Goal: Information Seeking & Learning: Learn about a topic

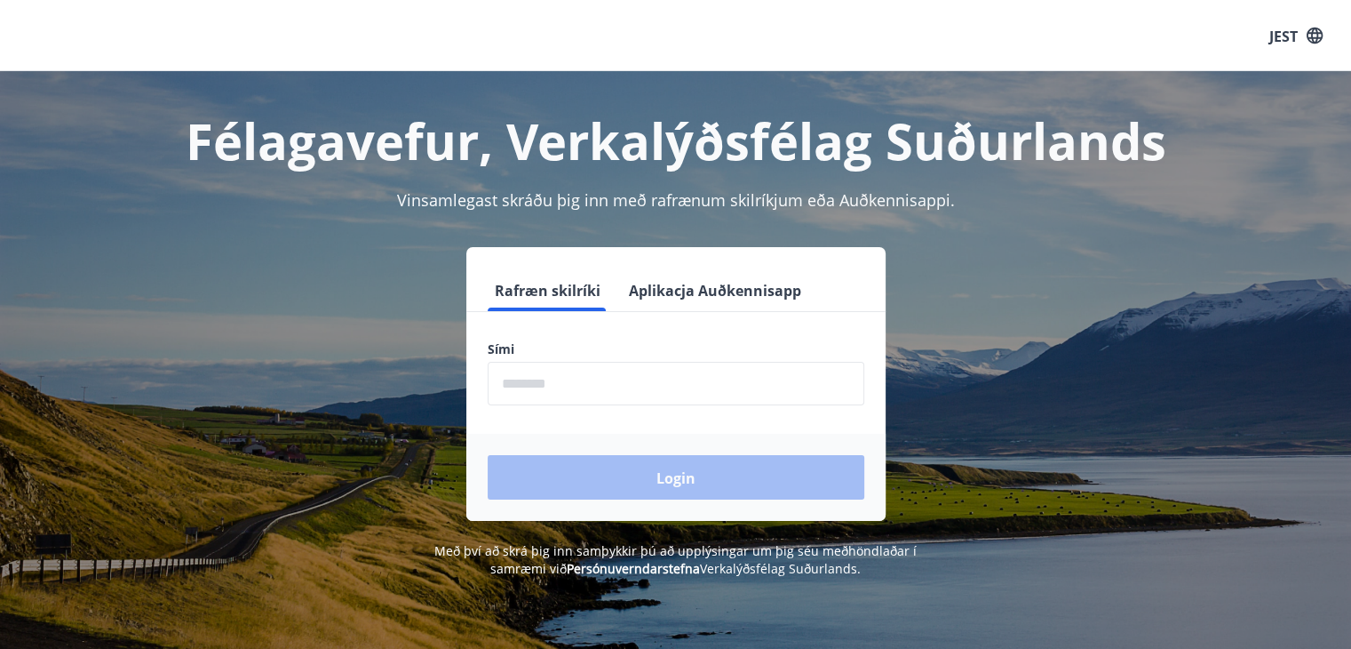
click at [615, 370] on input "phone" at bounding box center [676, 384] width 377 height 44
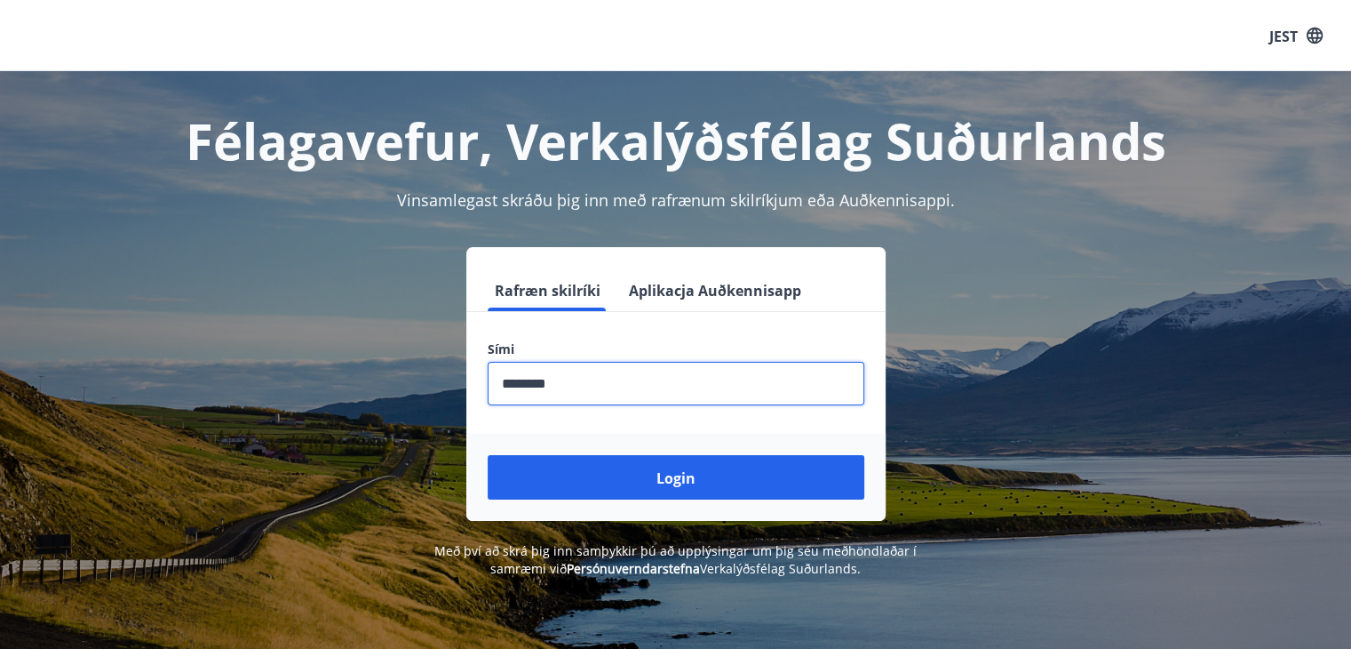
type input "********"
click at [488, 455] on button "Login" at bounding box center [676, 477] width 377 height 44
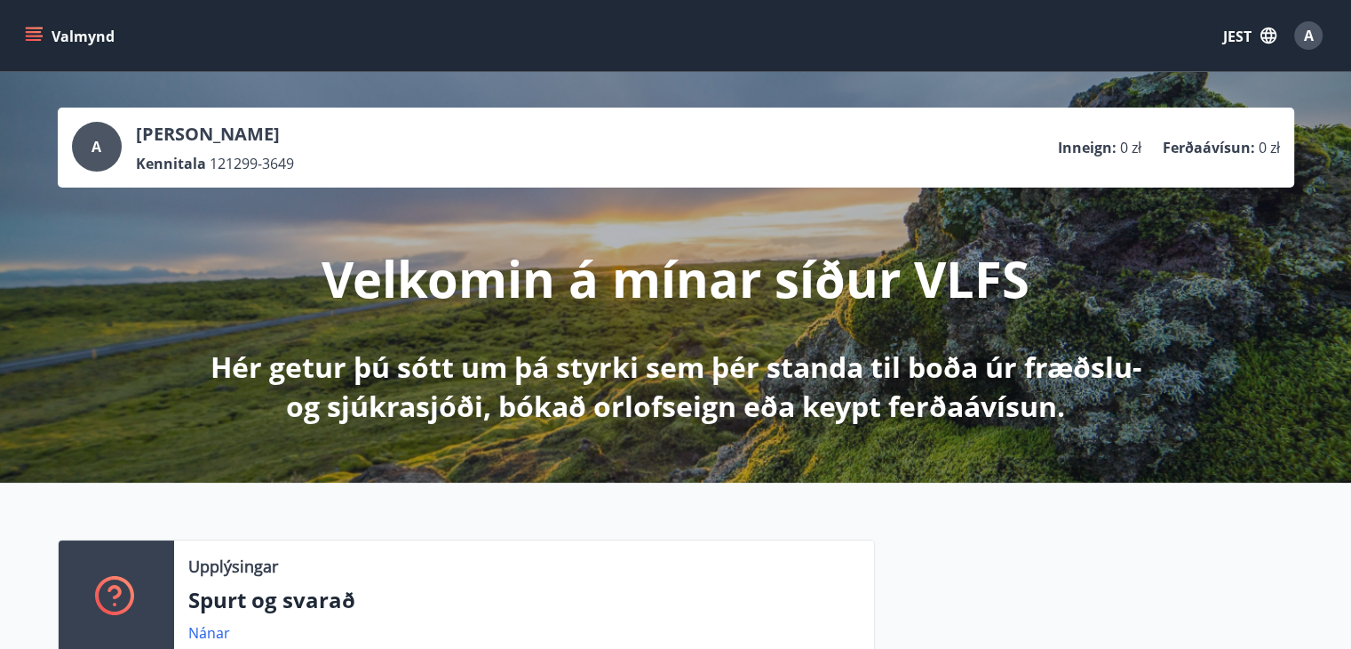
click at [31, 32] on icon "menu" at bounding box center [34, 32] width 16 height 2
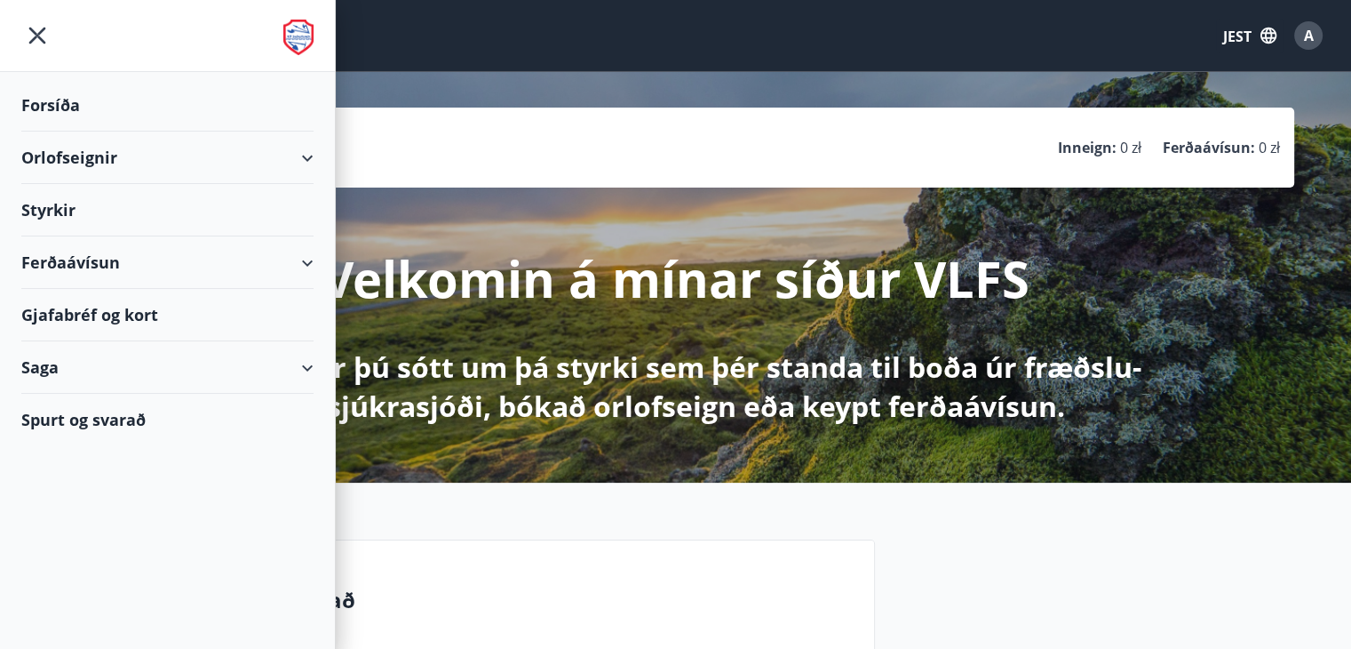
click at [1241, 31] on font "JEST" at bounding box center [1237, 37] width 28 height 20
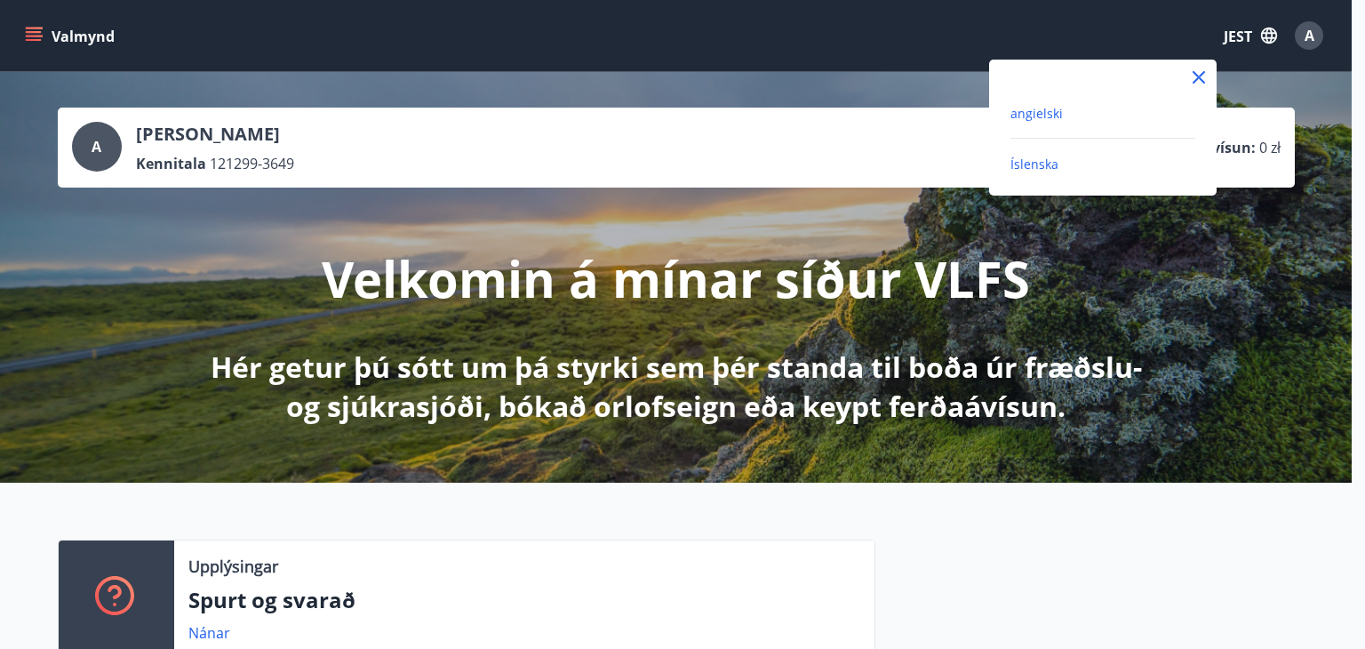
click at [1036, 110] on font "angielski" at bounding box center [1036, 113] width 52 height 17
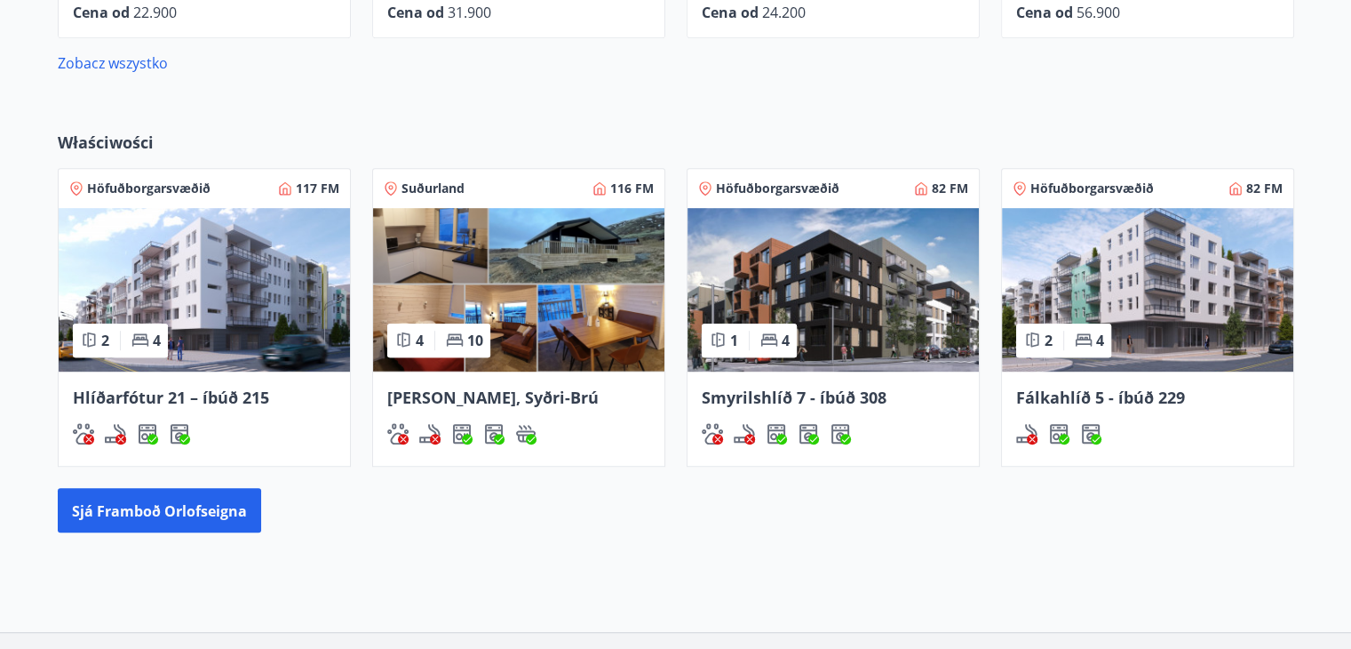
scroll to position [931, 0]
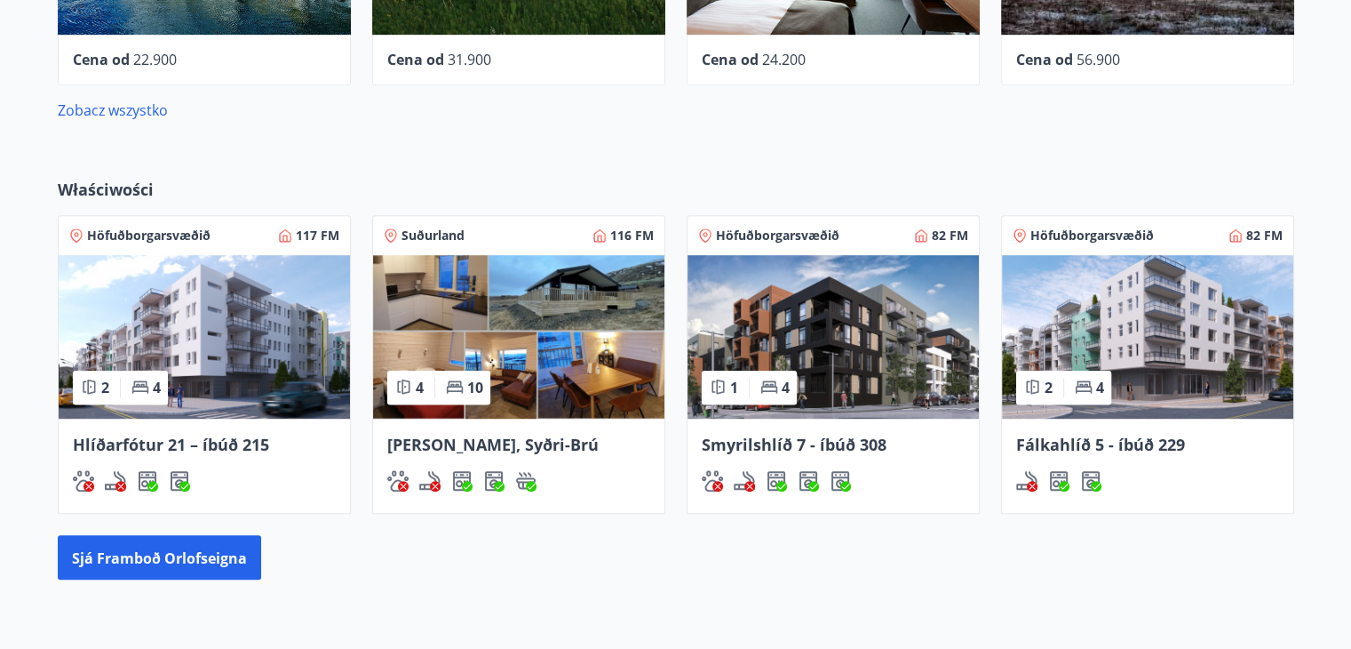
click at [519, 333] on img at bounding box center [518, 336] width 291 height 163
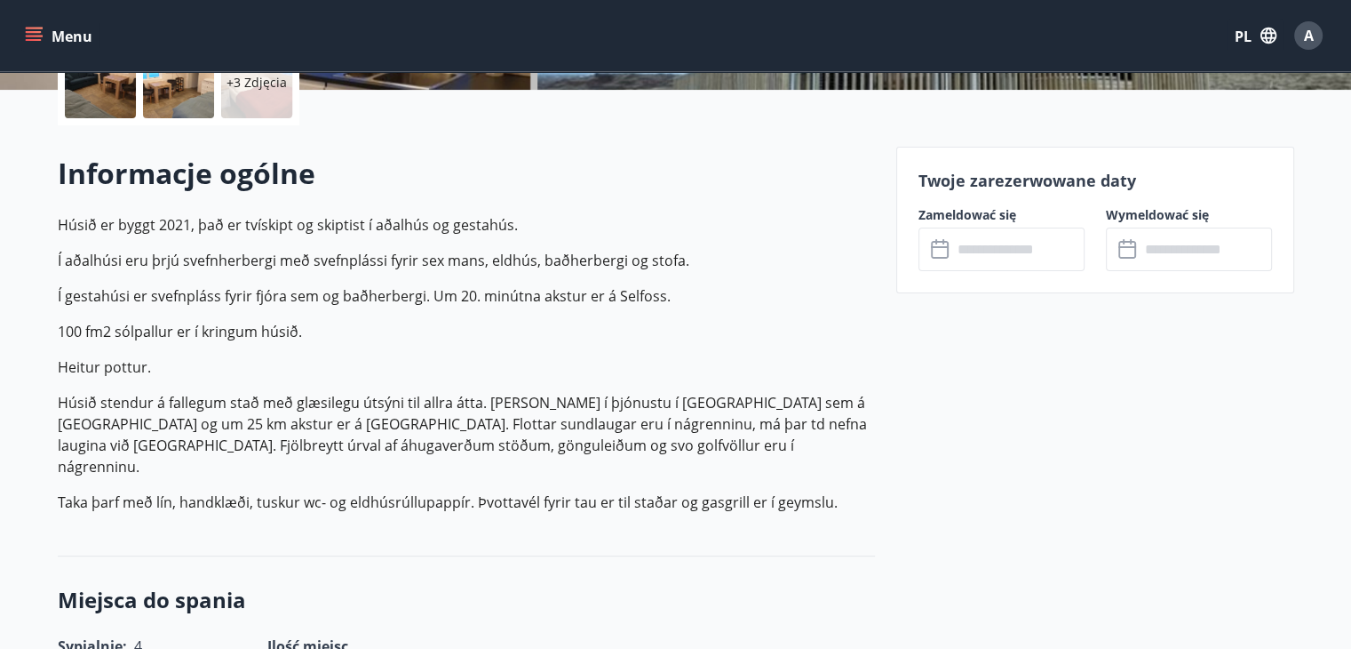
scroll to position [444, 0]
click at [988, 256] on input "text" at bounding box center [1018, 249] width 132 height 44
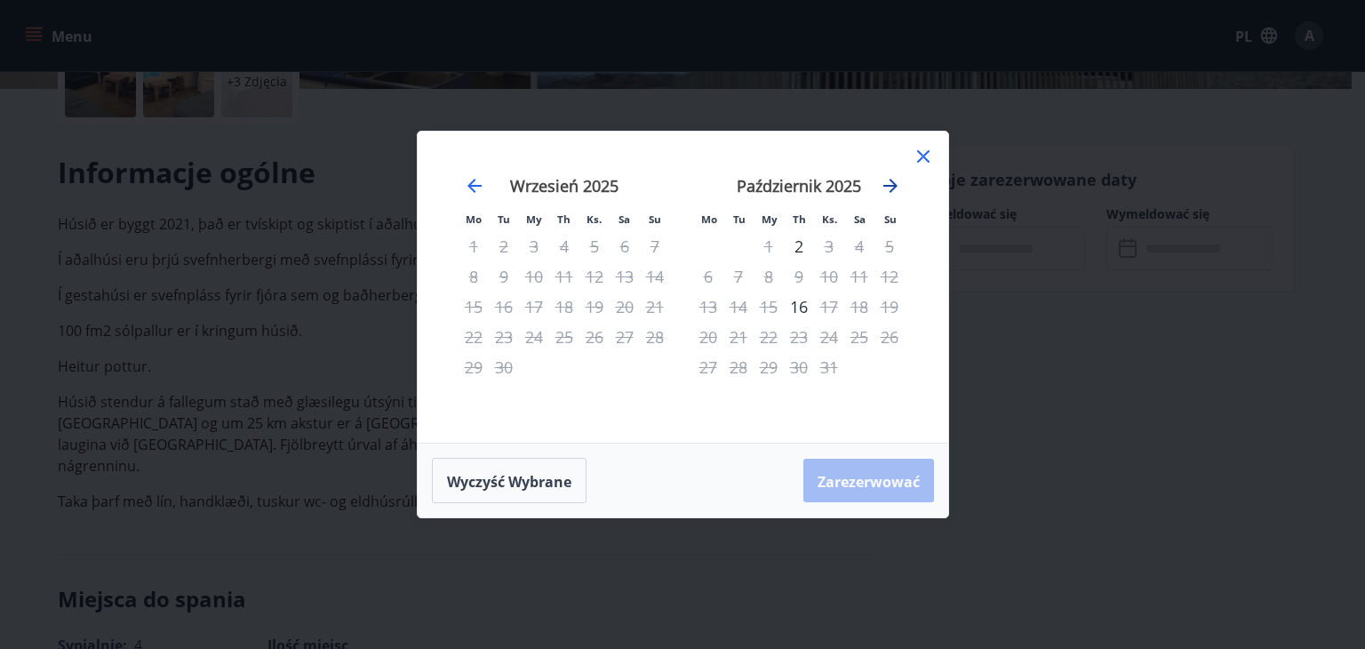
click at [892, 186] on icon "Przejdź dalej, aby przejść do następnego miesiąca." at bounding box center [890, 186] width 14 height 14
click at [793, 372] on font "27" at bounding box center [799, 366] width 18 height 21
click at [800, 369] on div "27" at bounding box center [799, 367] width 30 height 30
click at [539, 471] on font "Wyczyść wybrane" at bounding box center [509, 481] width 124 height 20
click at [895, 188] on icon "Przejdź dalej, aby przejść do następnego miesiąca." at bounding box center [890, 185] width 21 height 21
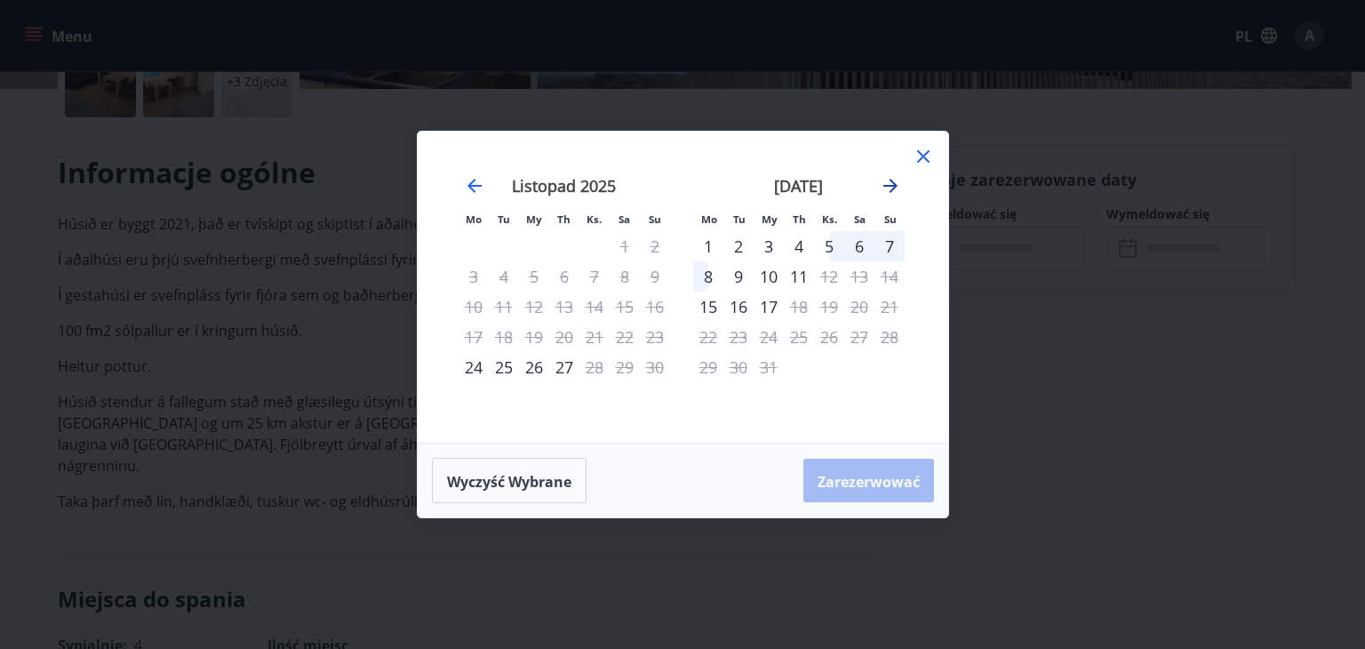
click at [888, 191] on icon "Przejdź dalej, aby przejść do następnego miesiąca." at bounding box center [890, 185] width 21 height 21
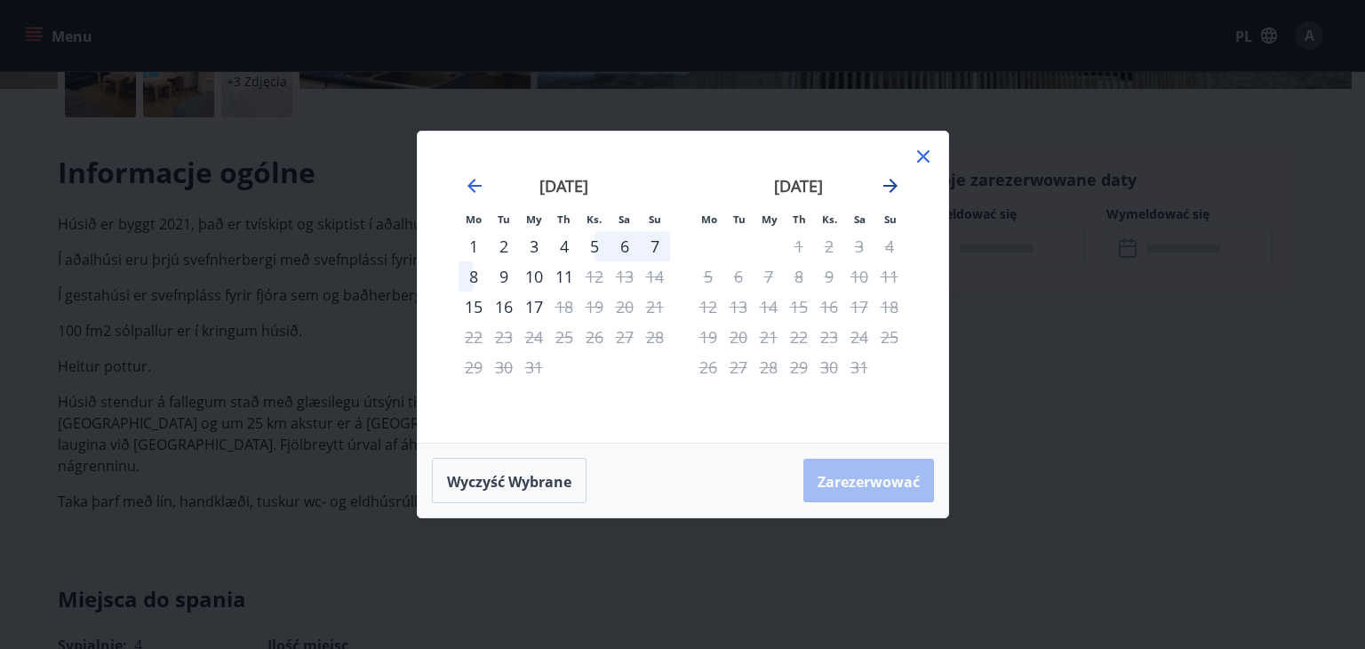
click at [888, 189] on icon "Przejdź dalej, aby przejść do następnego miesiąca." at bounding box center [890, 185] width 21 height 21
click at [466, 183] on icon "Przejdź wstecz, aby przejść do poprzedniego miesiąca." at bounding box center [474, 185] width 21 height 21
click at [470, 182] on icon "Przejdź wstecz, aby przejść do poprzedniego miesiąca." at bounding box center [474, 186] width 14 height 14
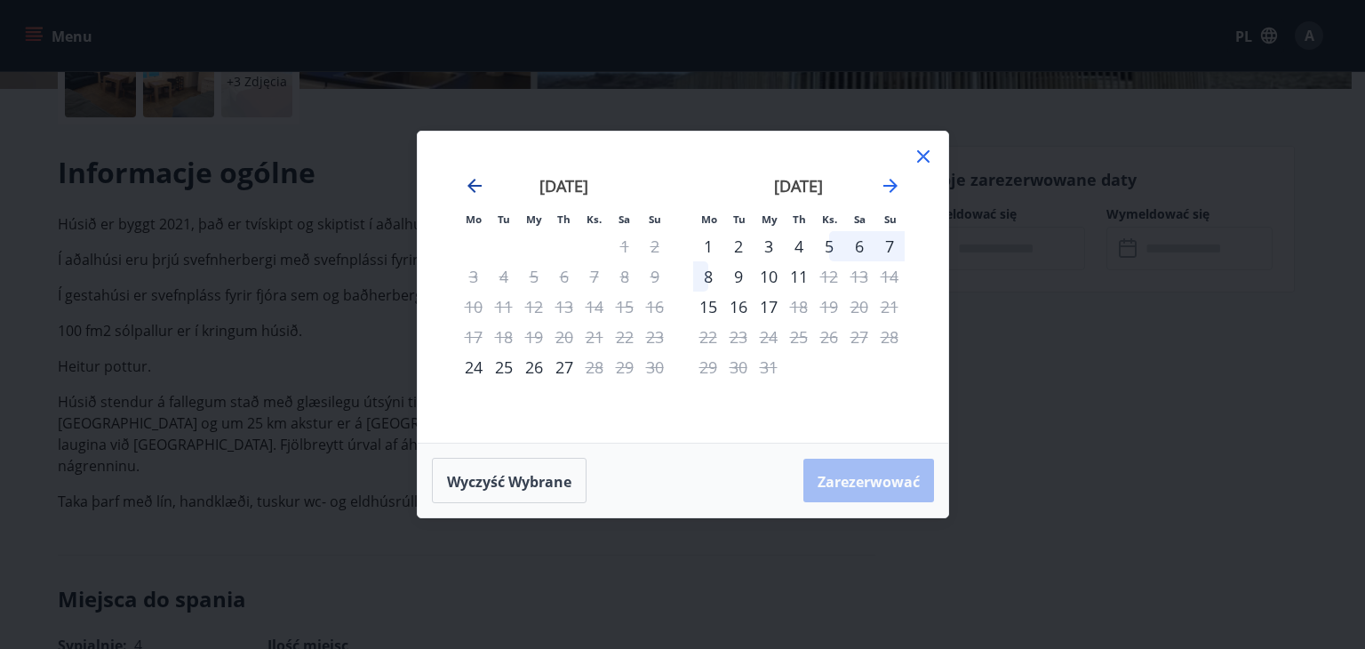
click at [470, 182] on icon "Przejdź wstecz, aby przejść do poprzedniego miesiąca." at bounding box center [474, 186] width 14 height 14
click at [880, 183] on icon "Przejdź dalej, aby przejść do następnego miesiąca." at bounding box center [890, 185] width 21 height 21
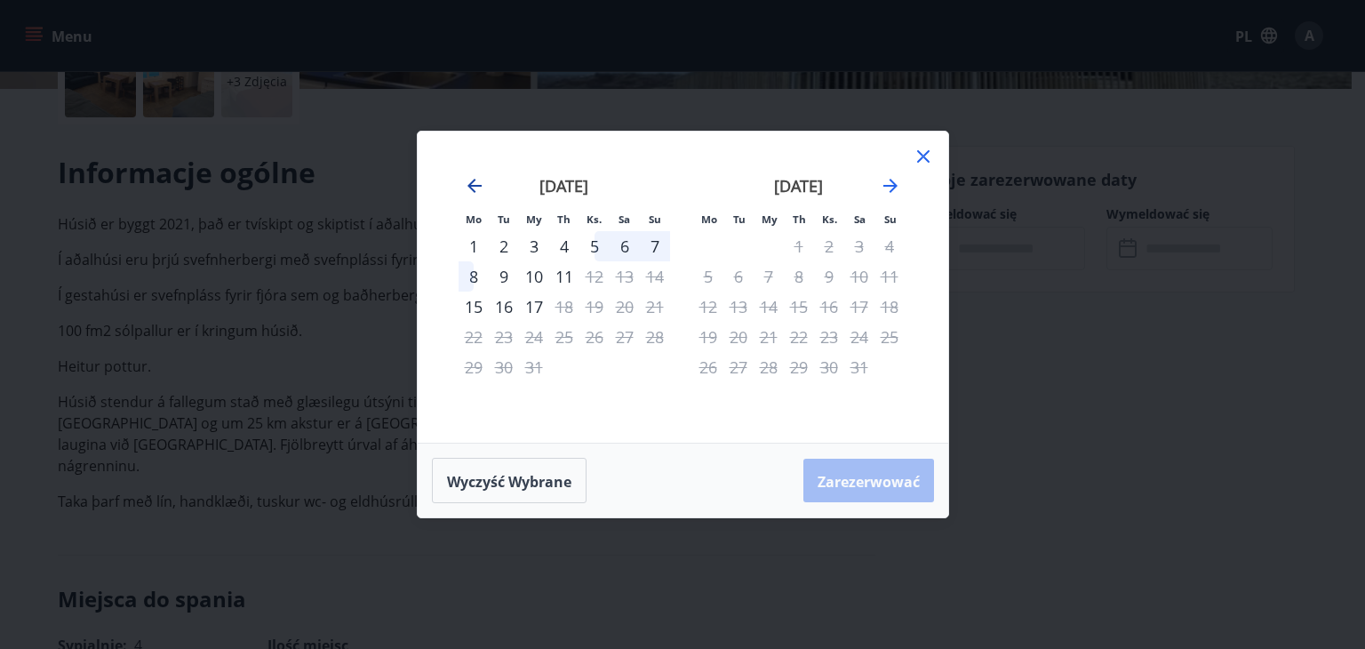
click at [471, 182] on icon "Przejdź wstecz, aby przejść do poprzedniego miesiąca." at bounding box center [474, 186] width 14 height 14
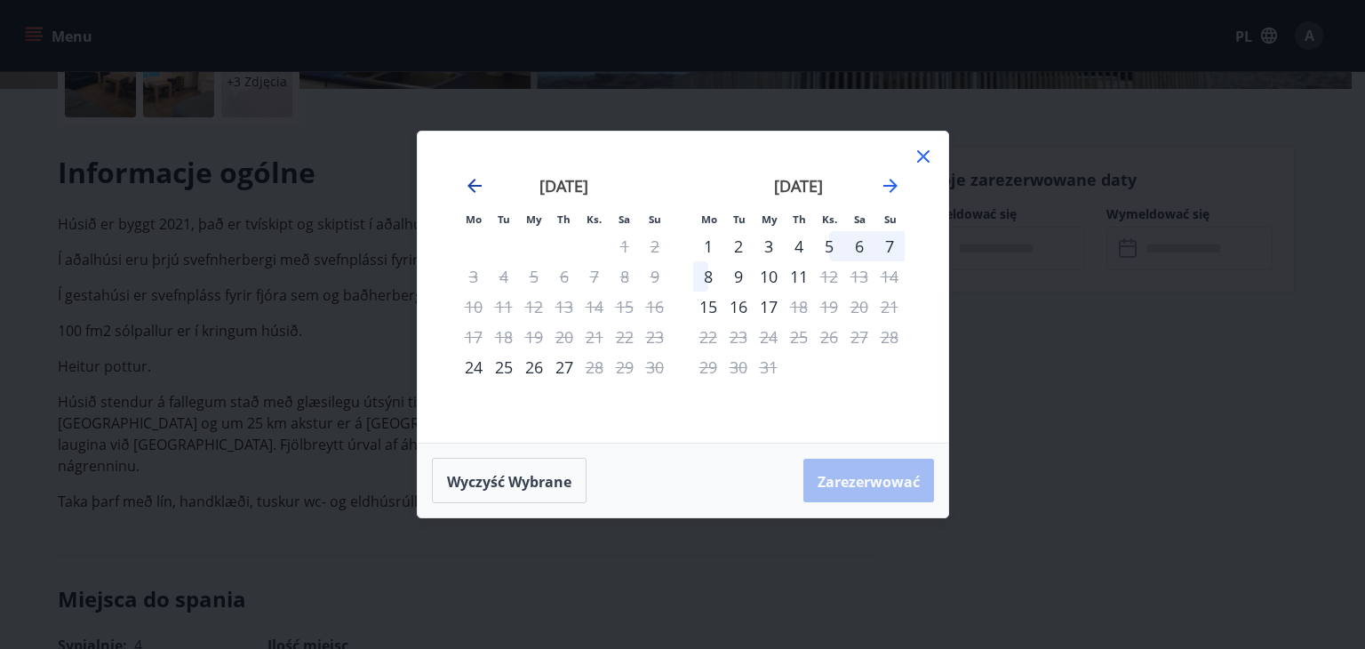
click at [471, 182] on icon "Przejdź wstecz, aby przejść do poprzedniego miesiąca." at bounding box center [474, 186] width 14 height 14
click at [896, 190] on icon "Przejdź dalej, aby przejść do następnego miesiąca." at bounding box center [890, 185] width 21 height 21
click at [896, 189] on icon "Przejdź dalej, aby przejść do następnego miesiąca." at bounding box center [890, 185] width 21 height 21
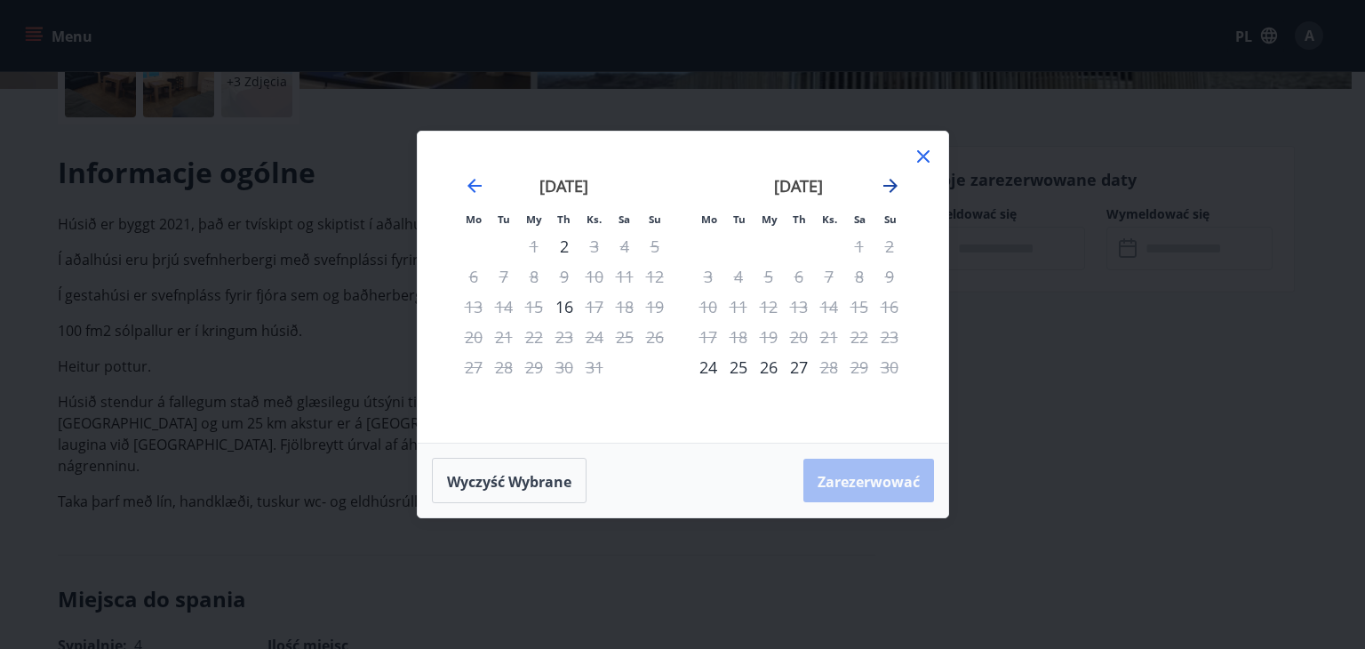
click at [895, 183] on icon "Przejdź dalej, aby przejść do następnego miesiąca." at bounding box center [890, 185] width 21 height 21
click at [926, 160] on icon at bounding box center [923, 156] width 12 height 12
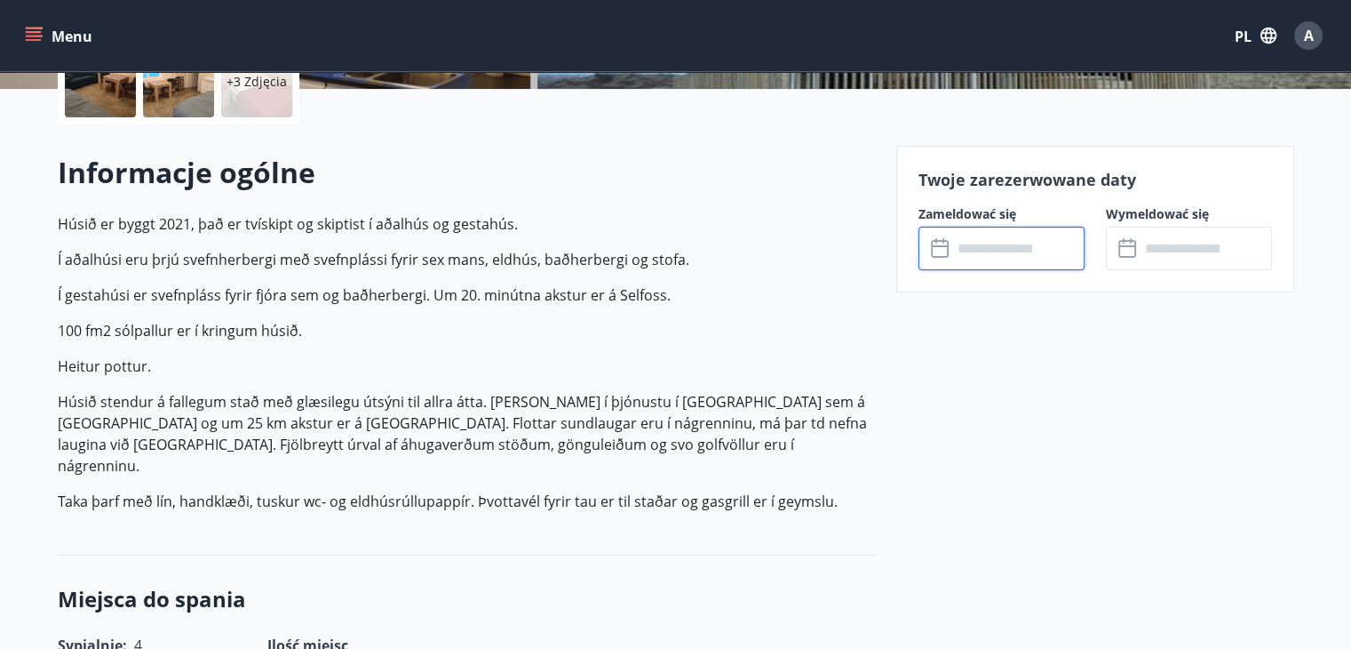
click at [953, 258] on input "text" at bounding box center [1018, 249] width 132 height 44
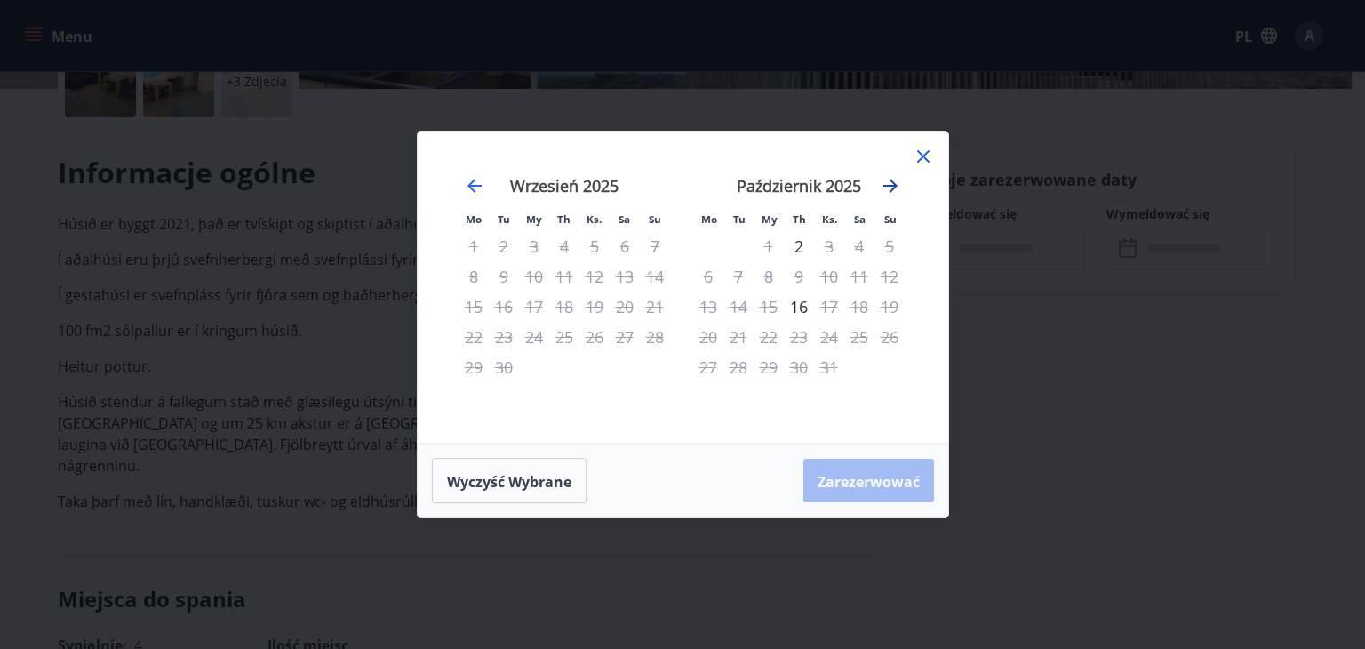
click at [894, 183] on icon "Przejdź dalej, aby przejść do następnego miesiąca." at bounding box center [890, 186] width 14 height 14
click at [888, 187] on icon "Przejdź dalej, aby przejść do następnego miesiąca." at bounding box center [890, 185] width 21 height 21
click at [920, 155] on icon at bounding box center [923, 156] width 12 height 12
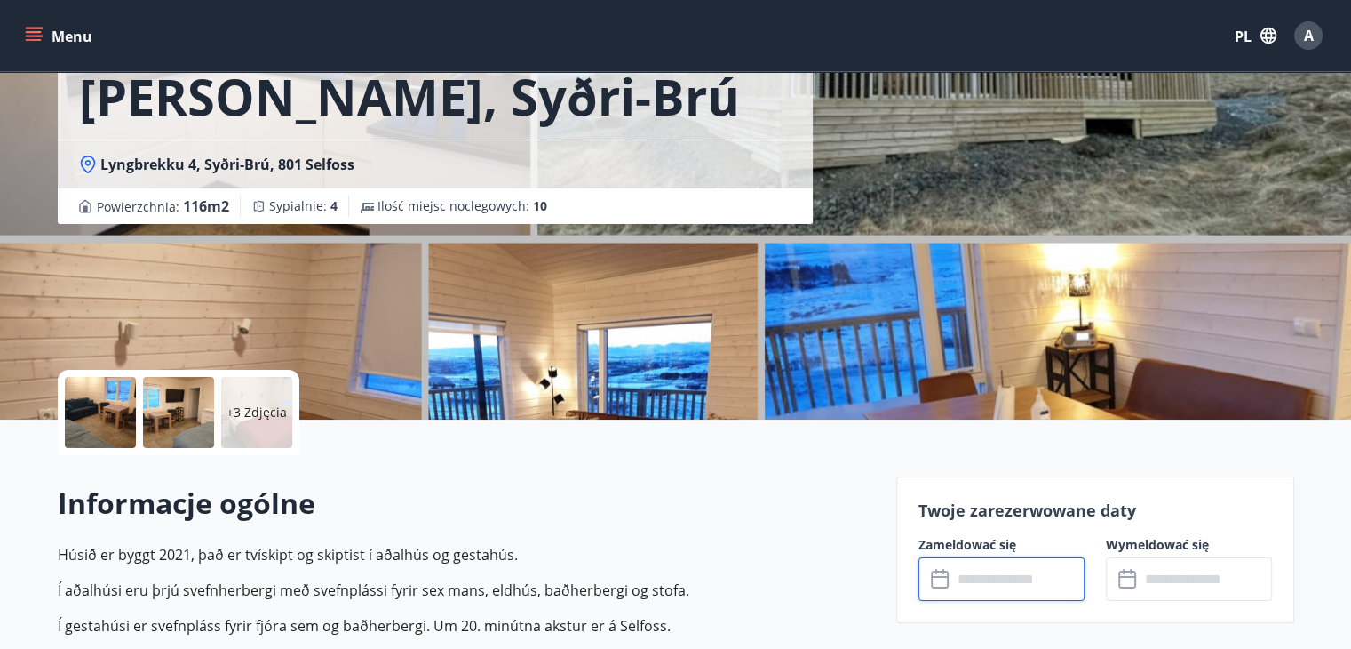
scroll to position [0, 0]
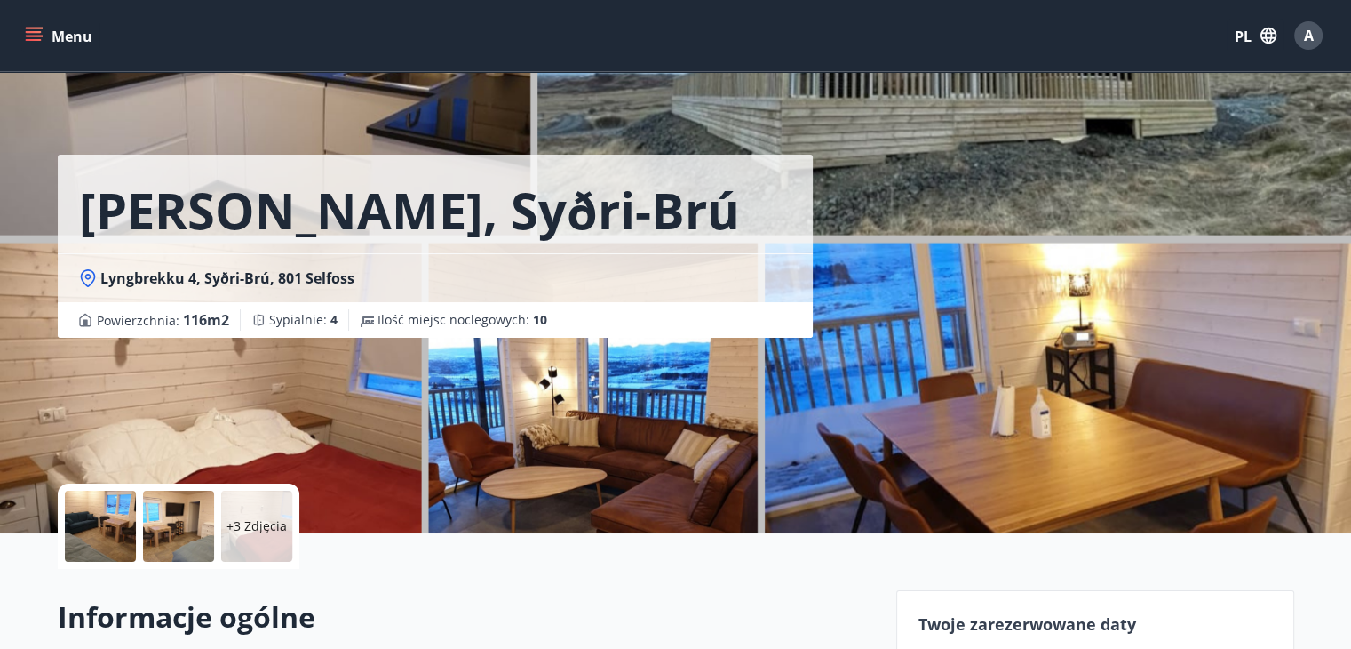
click at [47, 45] on button "Menu" at bounding box center [60, 36] width 78 height 32
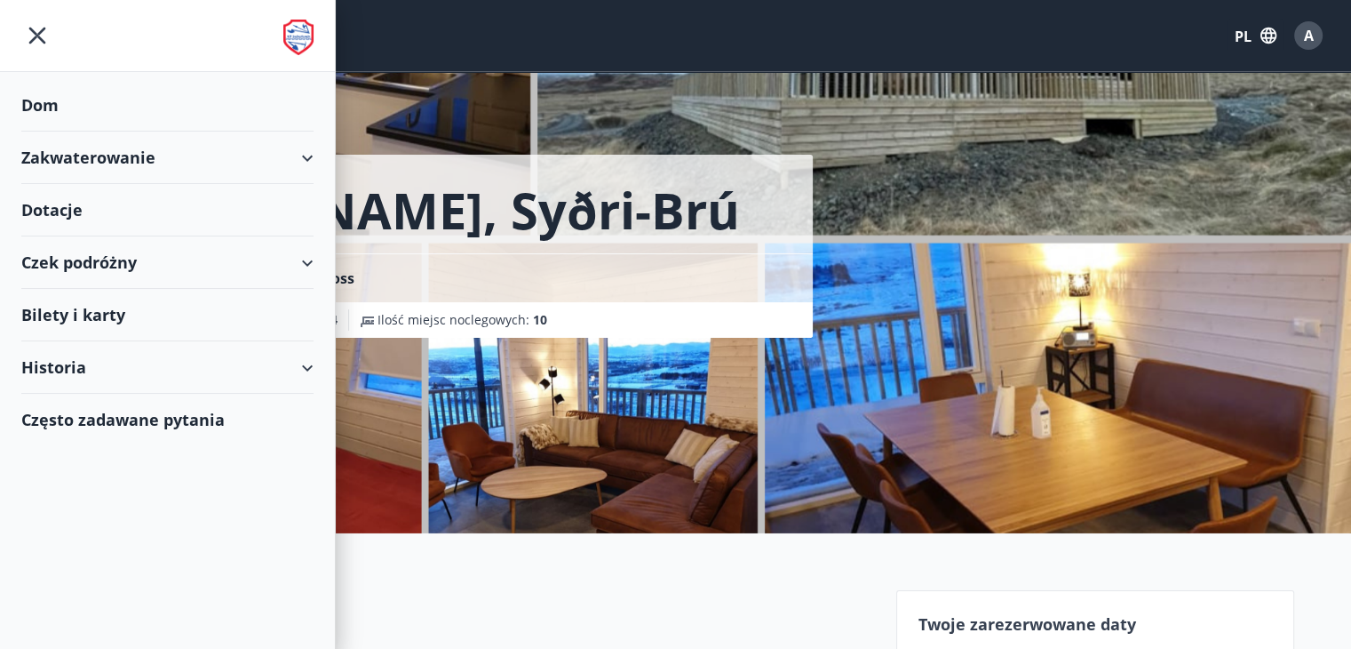
click at [52, 211] on font "Dotacje" at bounding box center [51, 209] width 61 height 21
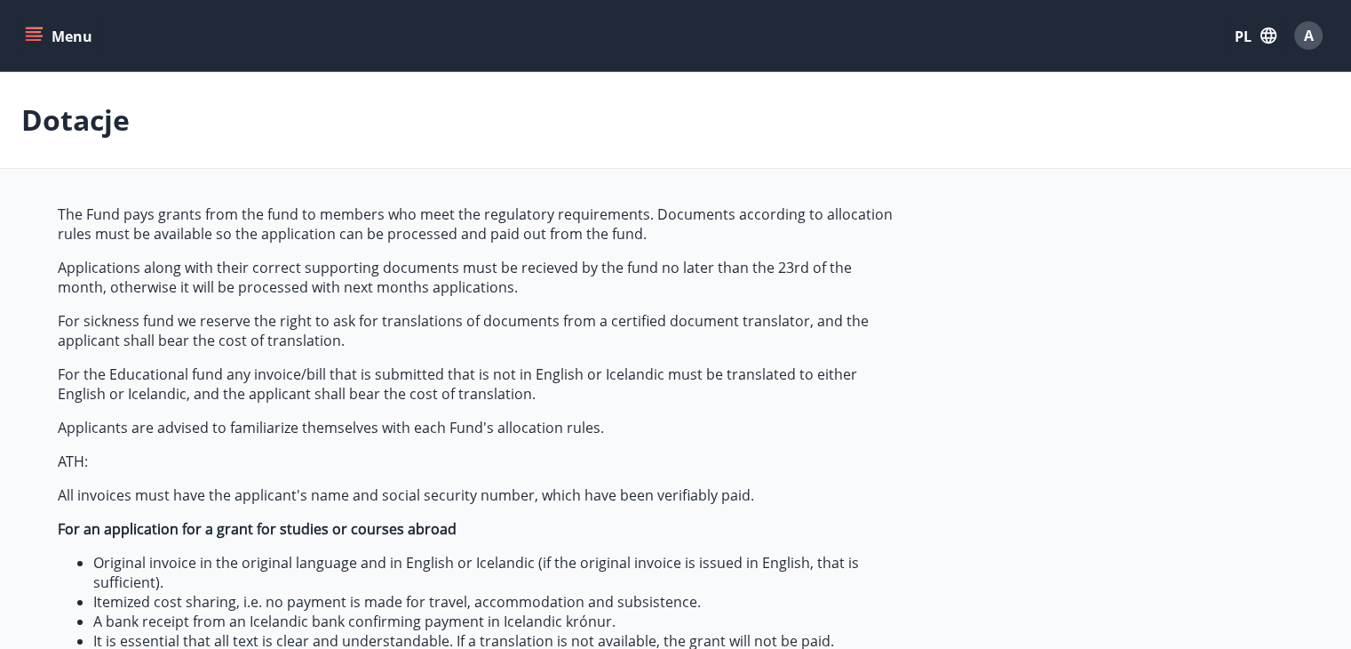
type input "***"
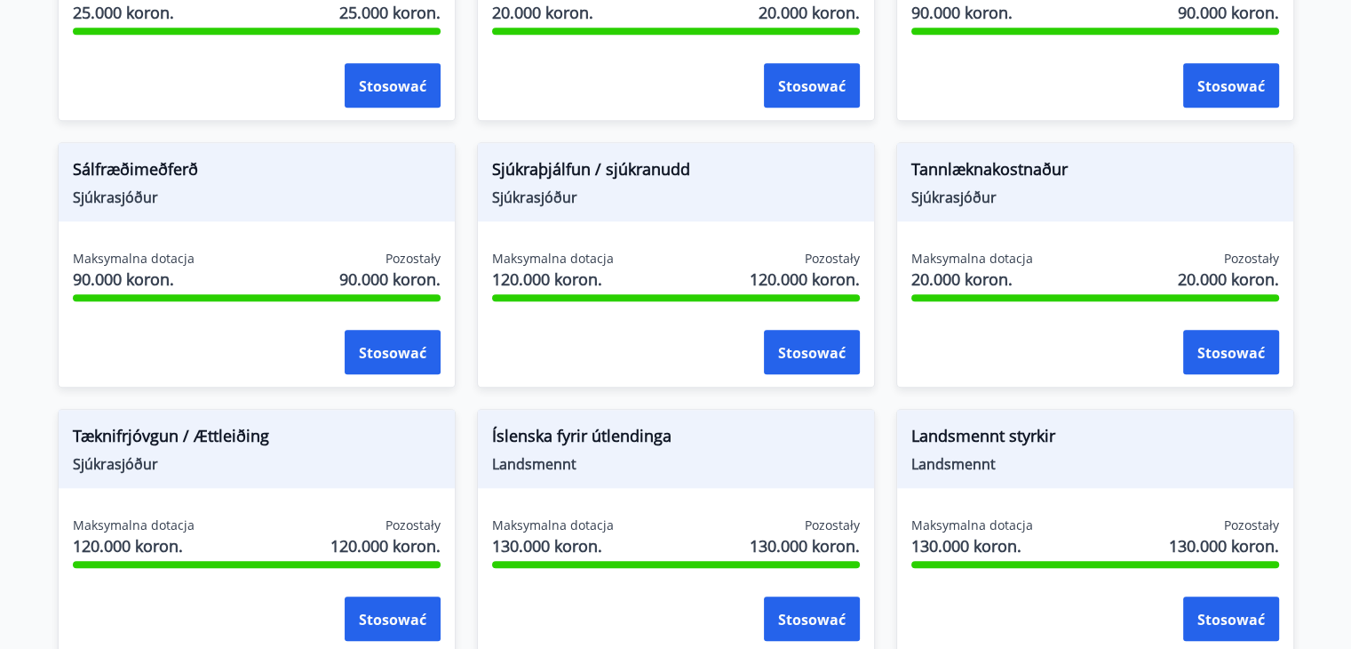
scroll to position [1717, 0]
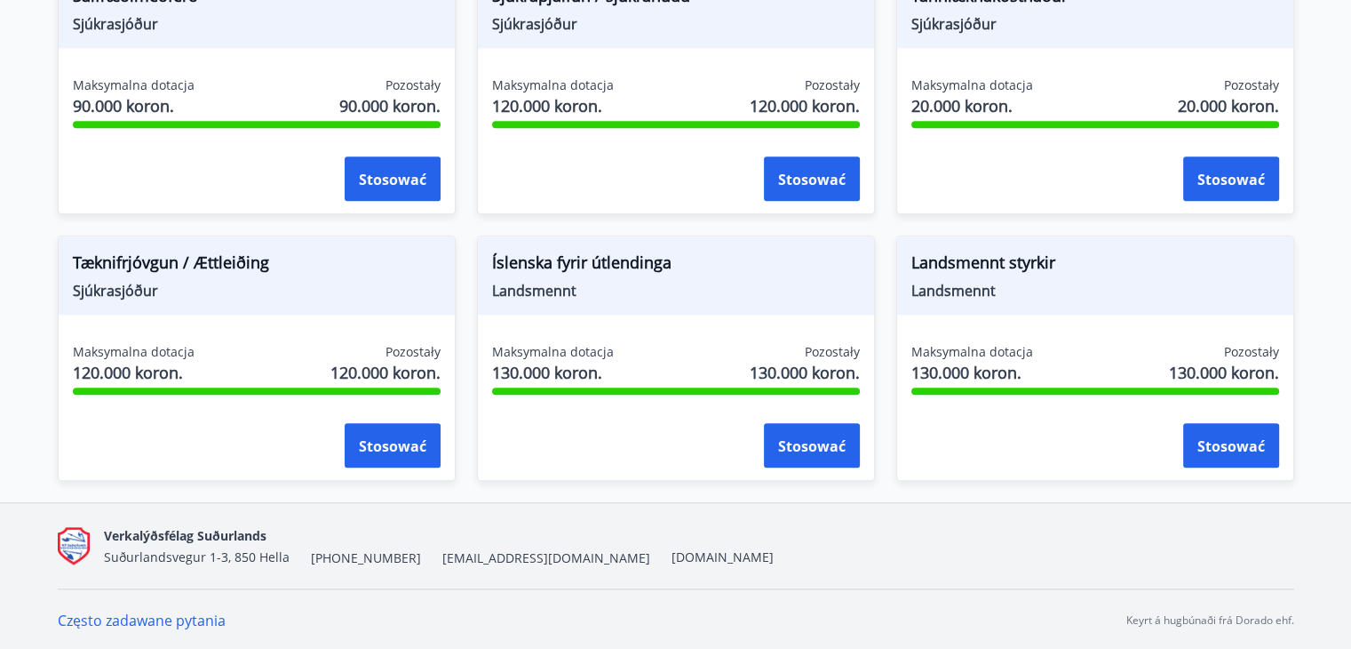
click at [1063, 257] on span "Landsmennt styrkir" at bounding box center [1096, 266] width 368 height 30
drag, startPoint x: 283, startPoint y: 247, endPoint x: 68, endPoint y: 256, distance: 216.1
click at [68, 256] on div "Tæknifrjóvgun / Ættleiðing Sjúkrasjóður" at bounding box center [257, 275] width 396 height 78
click at [195, 286] on span "Sjúkrasjóður" at bounding box center [257, 291] width 368 height 20
drag, startPoint x: 679, startPoint y: 306, endPoint x: 490, endPoint y: 259, distance: 194.1
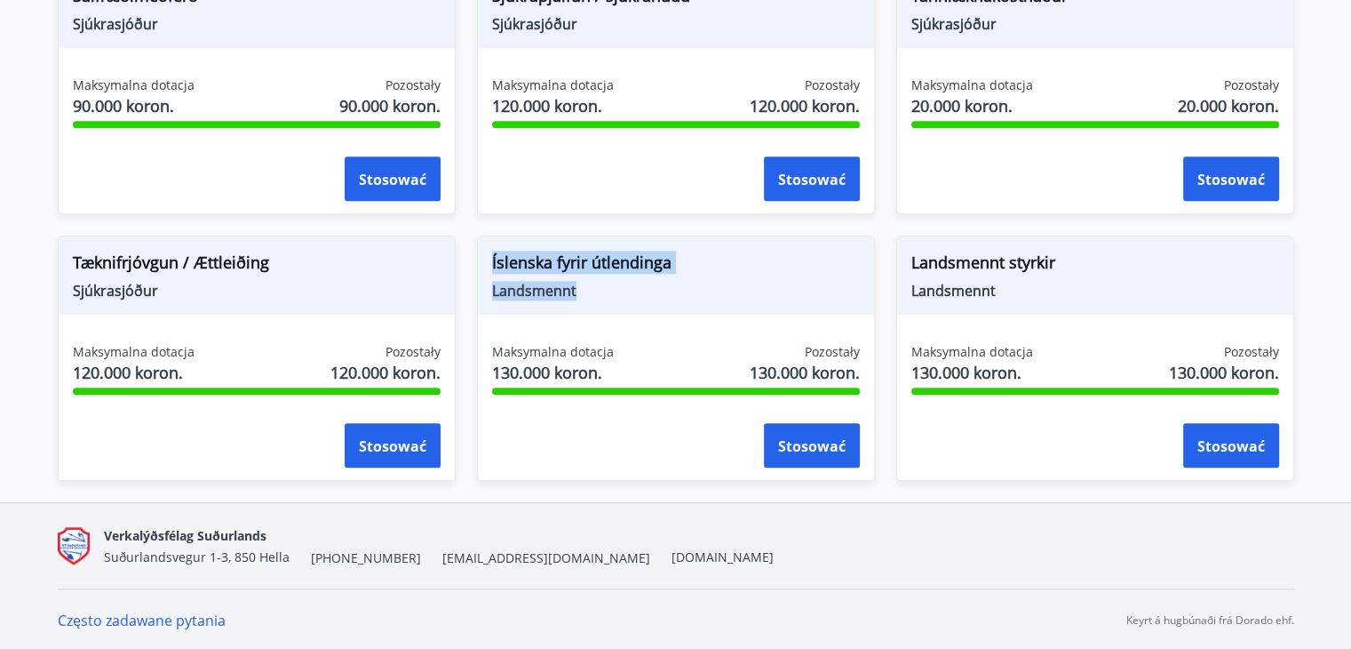
click at [490, 259] on div "Íslenska fyrir útlendinga Landsmennt" at bounding box center [676, 275] width 396 height 78
copy div "Íslenska fyrir útlendinga Landsmennt"
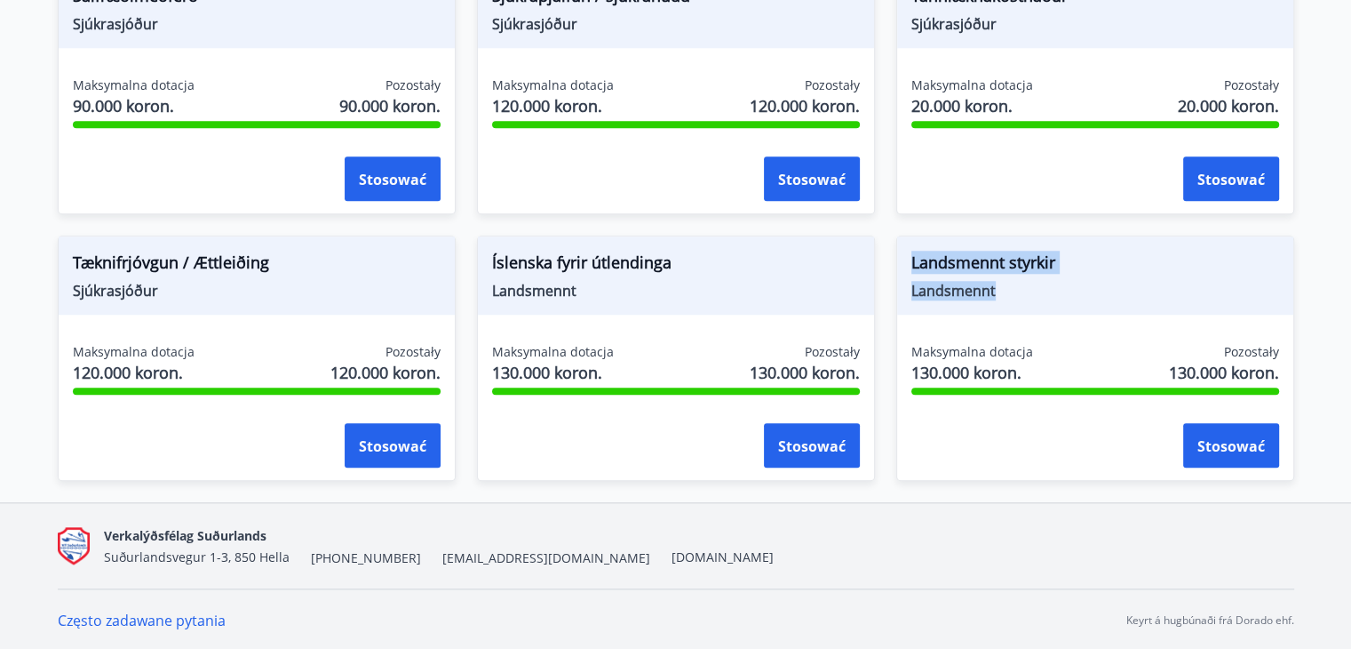
drag, startPoint x: 1038, startPoint y: 292, endPoint x: 902, endPoint y: 251, distance: 141.9
click at [902, 251] on div "Landsmennt styrkir Landsmennt" at bounding box center [1095, 275] width 396 height 78
copy div "Landsmennt styrkir Landsmennt"
click at [325, 263] on span "Tæknifrjóvgun / Ættleiðing" at bounding box center [257, 266] width 368 height 30
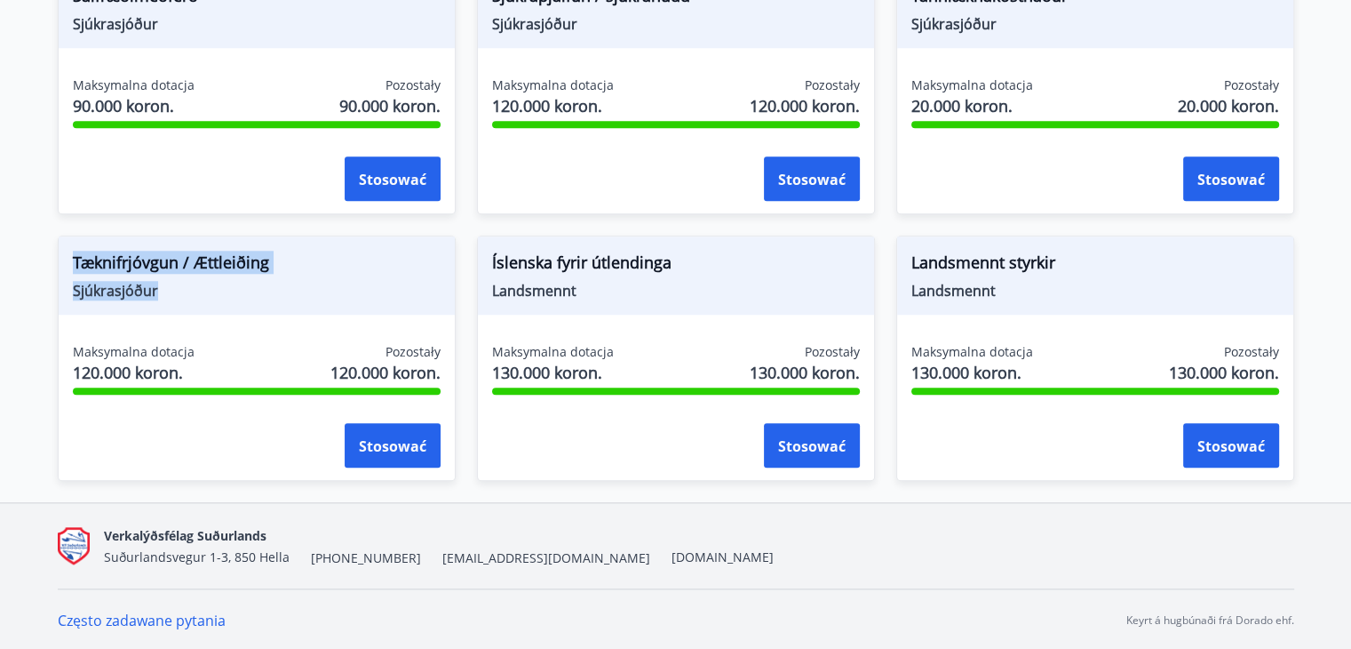
drag, startPoint x: 167, startPoint y: 288, endPoint x: 71, endPoint y: 251, distance: 102.6
click at [71, 251] on div "Tæknifrjóvgun / Ættleiðing Sjúkrasjóður" at bounding box center [257, 275] width 396 height 78
copy div "Tæknifrjóvgun / Ættleiðing Sjúkrasjóður"
click at [1003, 169] on div "Stosować" at bounding box center [1096, 178] width 368 height 44
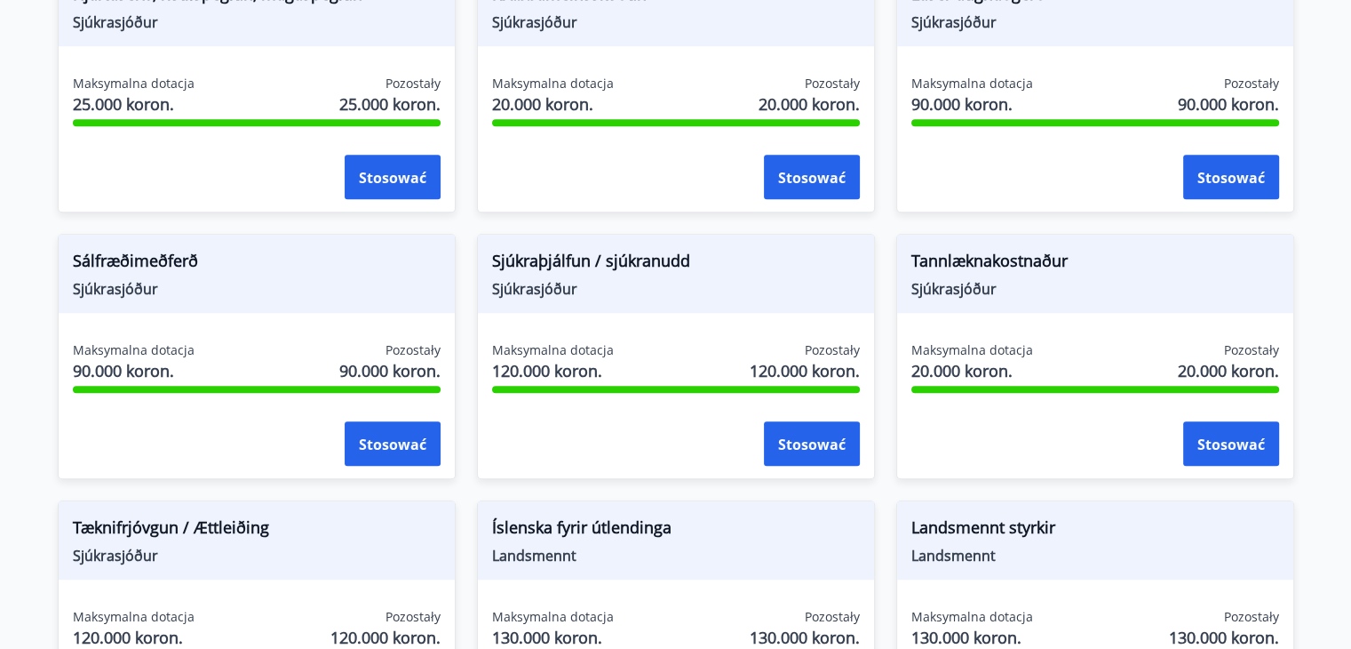
scroll to position [1451, 0]
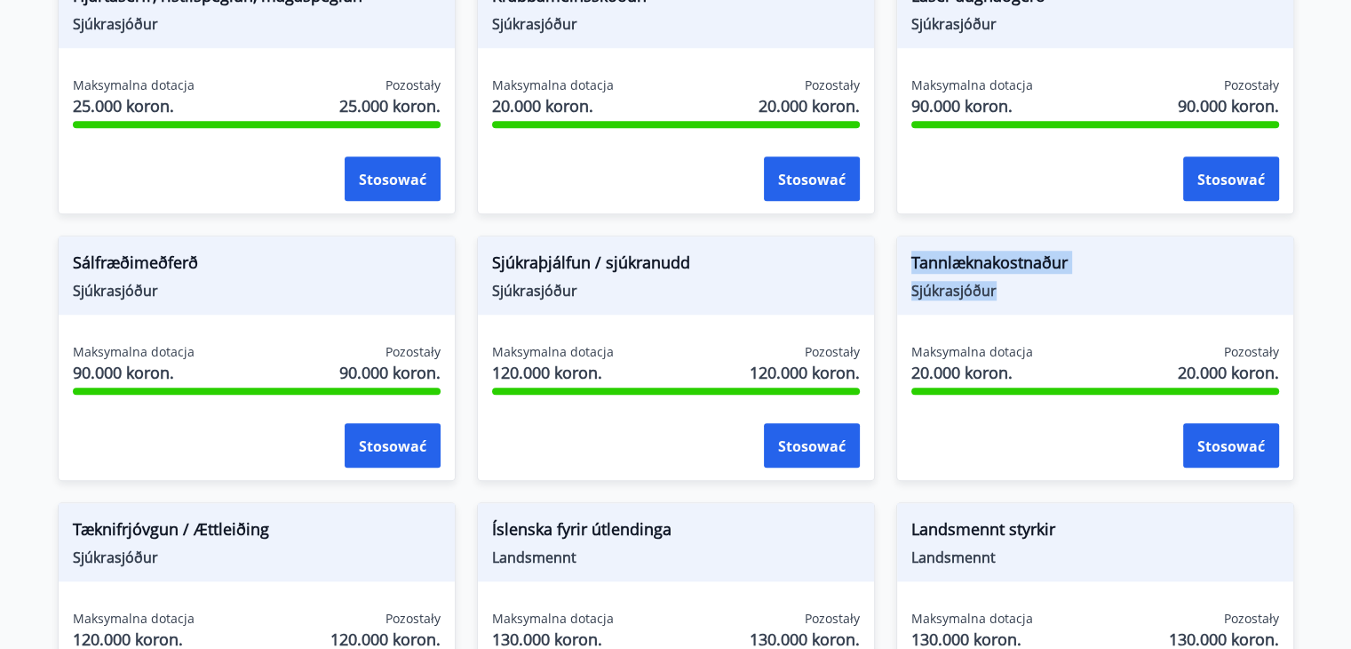
drag, startPoint x: 1028, startPoint y: 295, endPoint x: 911, endPoint y: 264, distance: 121.3
click at [911, 264] on div "Tannlæknakostnaður Sjúkrasjóður" at bounding box center [1095, 275] width 396 height 78
copy div "Tannlæknakostnaður Sjúkrasjóður"
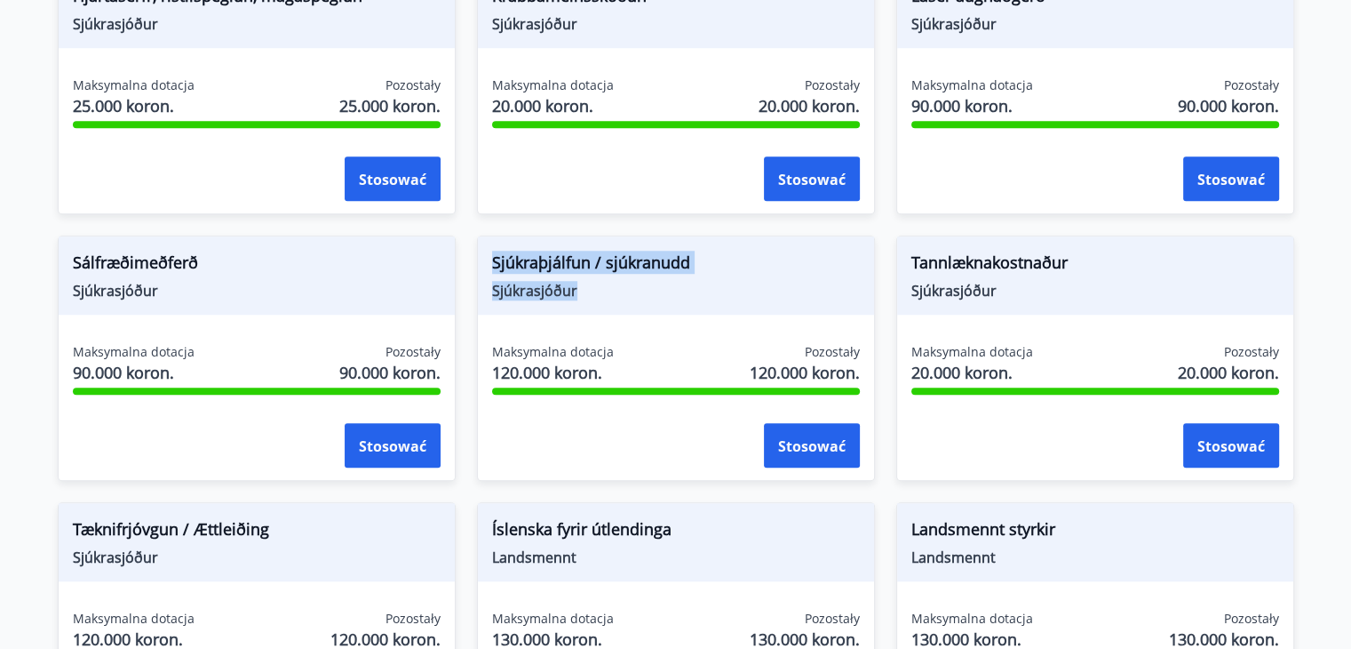
drag, startPoint x: 594, startPoint y: 292, endPoint x: 483, endPoint y: 256, distance: 116.9
click at [483, 256] on div "Sjúkraþjálfun / sjúkranudd Sjúkrasjóður" at bounding box center [676, 275] width 396 height 78
copy div "Sjúkraþjálfun / sjúkranudd Sjúkrasjóður"
click at [581, 283] on span "Sjúkrasjóður" at bounding box center [676, 291] width 368 height 20
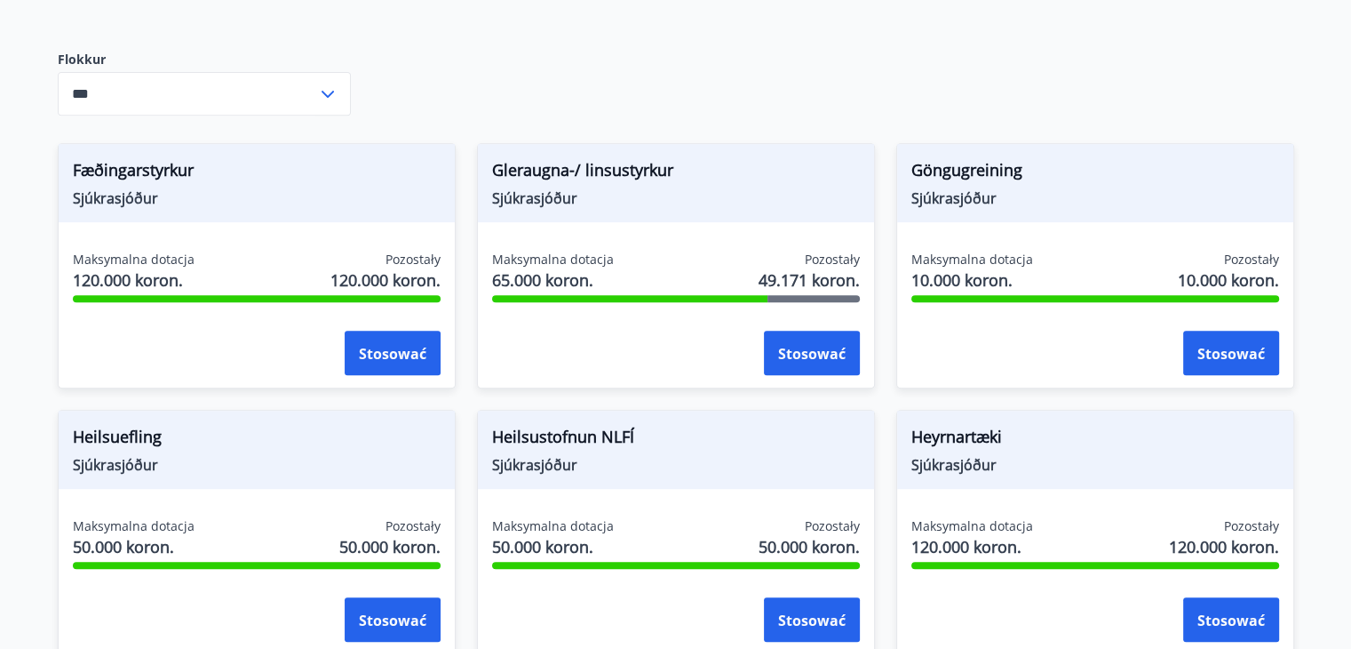
scroll to position [740, 0]
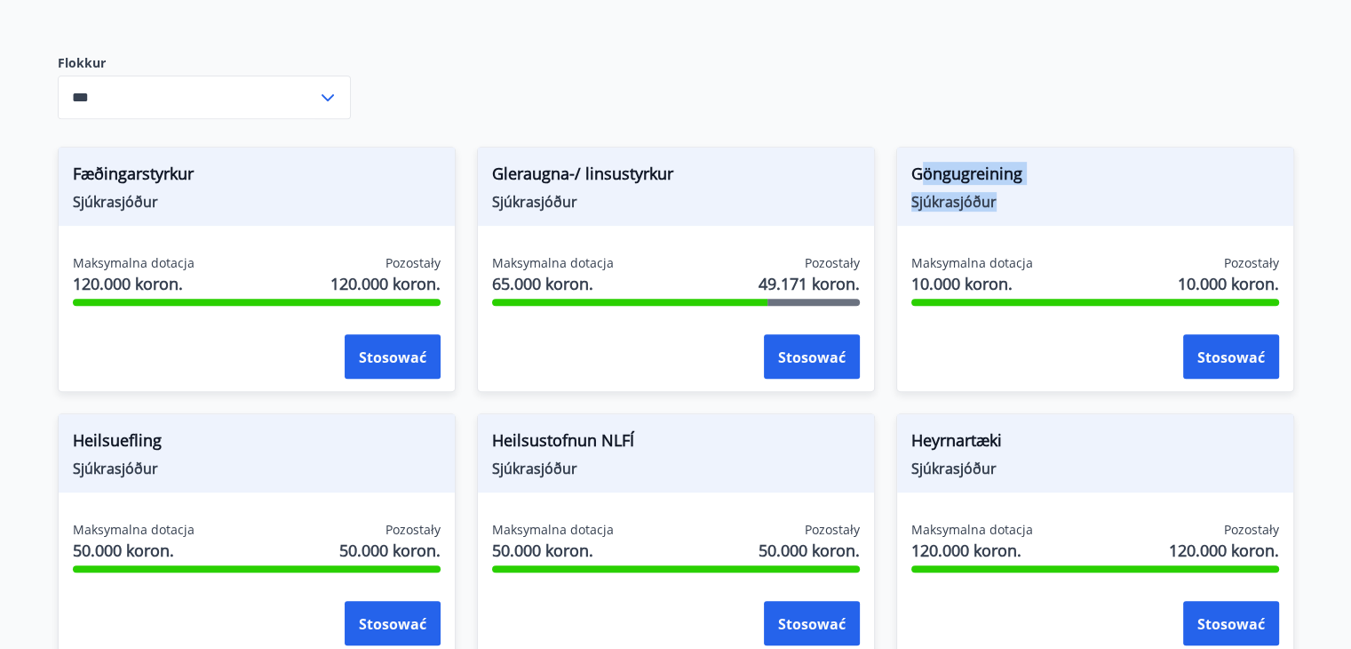
drag, startPoint x: 1045, startPoint y: 206, endPoint x: 925, endPoint y: 167, distance: 126.1
click at [925, 167] on div "Göngugreining Sjúkrasjóður" at bounding box center [1095, 186] width 396 height 78
click at [1067, 193] on span "Sjúkrasjóður" at bounding box center [1096, 202] width 368 height 20
drag, startPoint x: 111, startPoint y: 184, endPoint x: 67, endPoint y: 177, distance: 45.0
click at [67, 177] on div "Fæðingarstyrkur Sjúkrasjóður" at bounding box center [257, 186] width 396 height 78
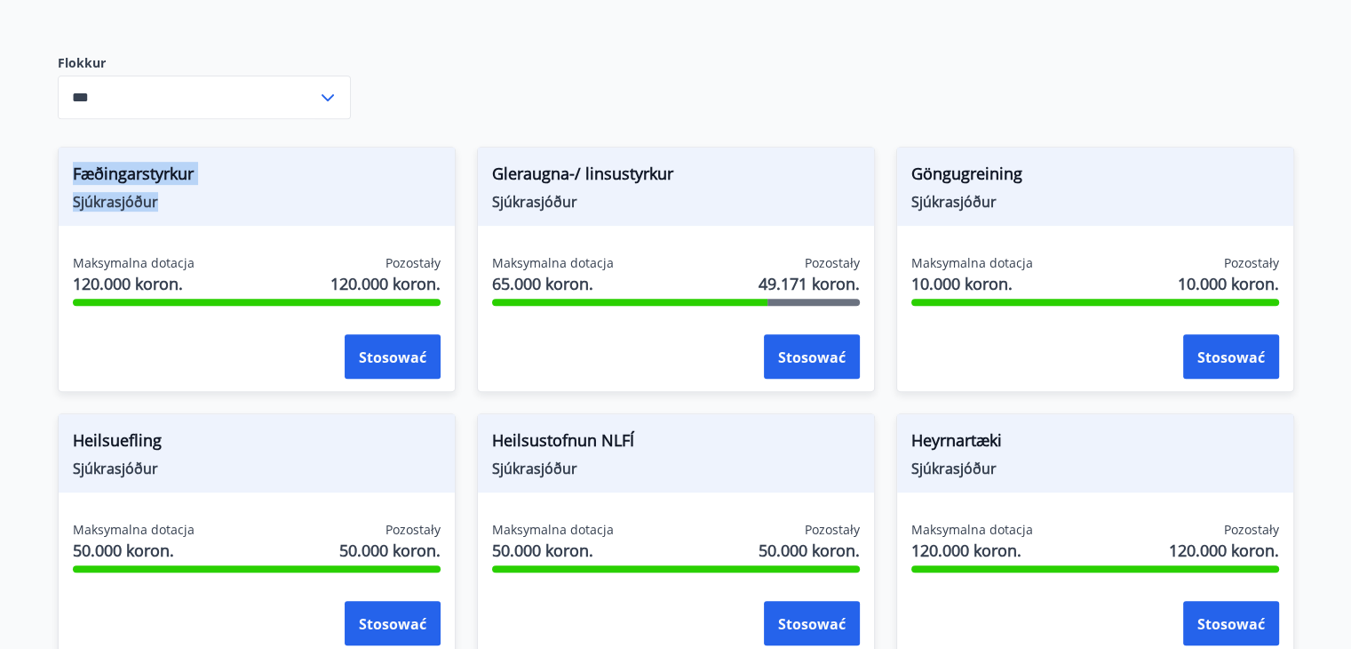
copy div "Fæðingarstyrkur Sjúkrasjóður"
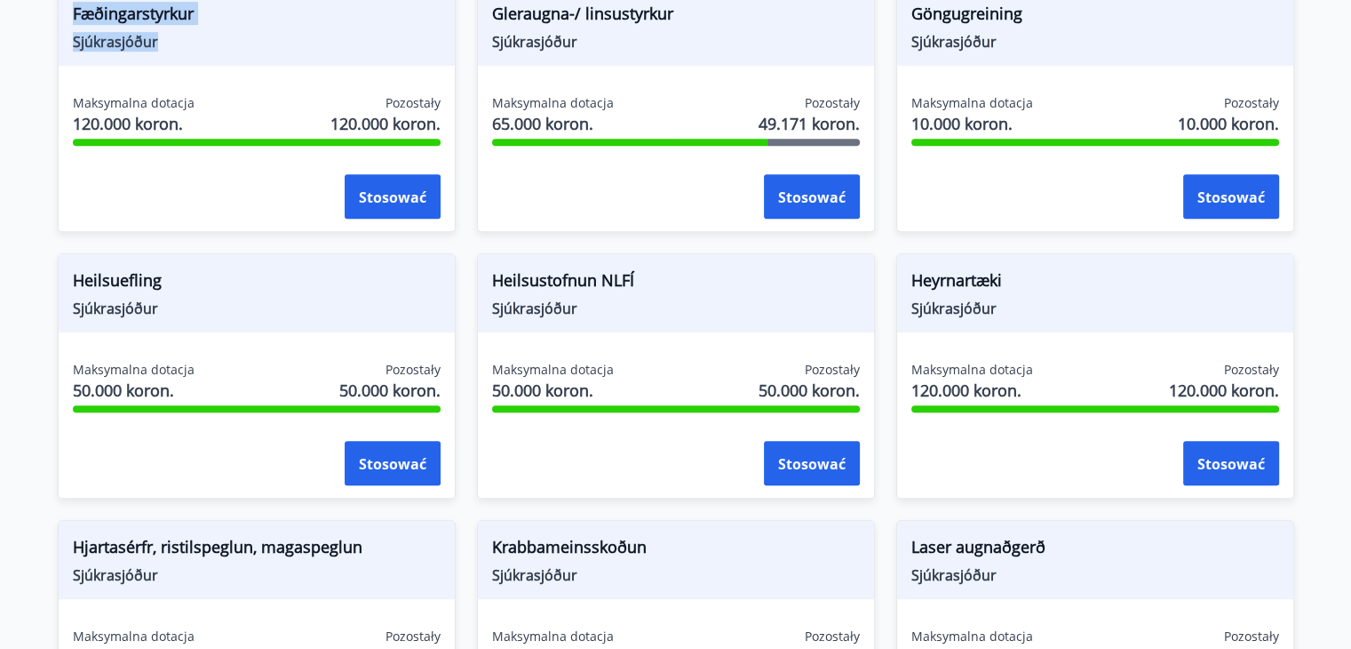
scroll to position [918, 0]
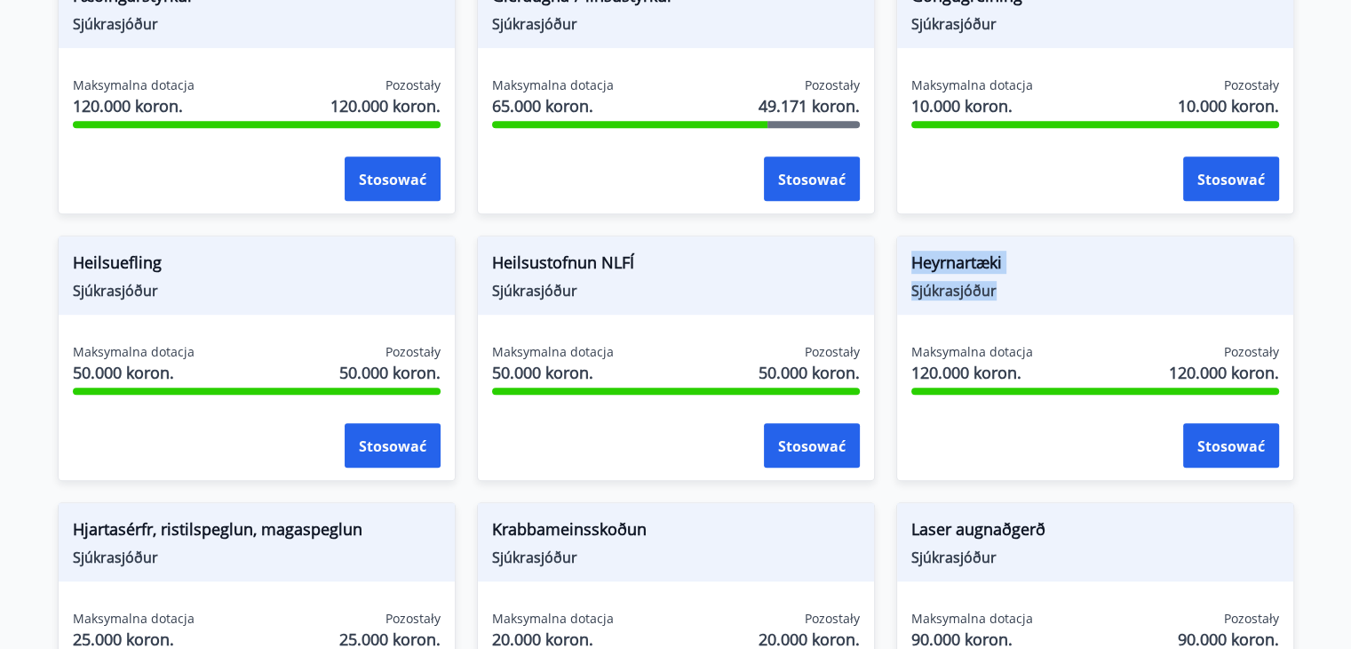
drag, startPoint x: 1006, startPoint y: 299, endPoint x: 904, endPoint y: 255, distance: 111.1
click at [904, 255] on div "Heyrnartæki Sjúkrasjóður" at bounding box center [1095, 275] width 396 height 78
copy div "Heyrnartæki Sjúkrasjóður"
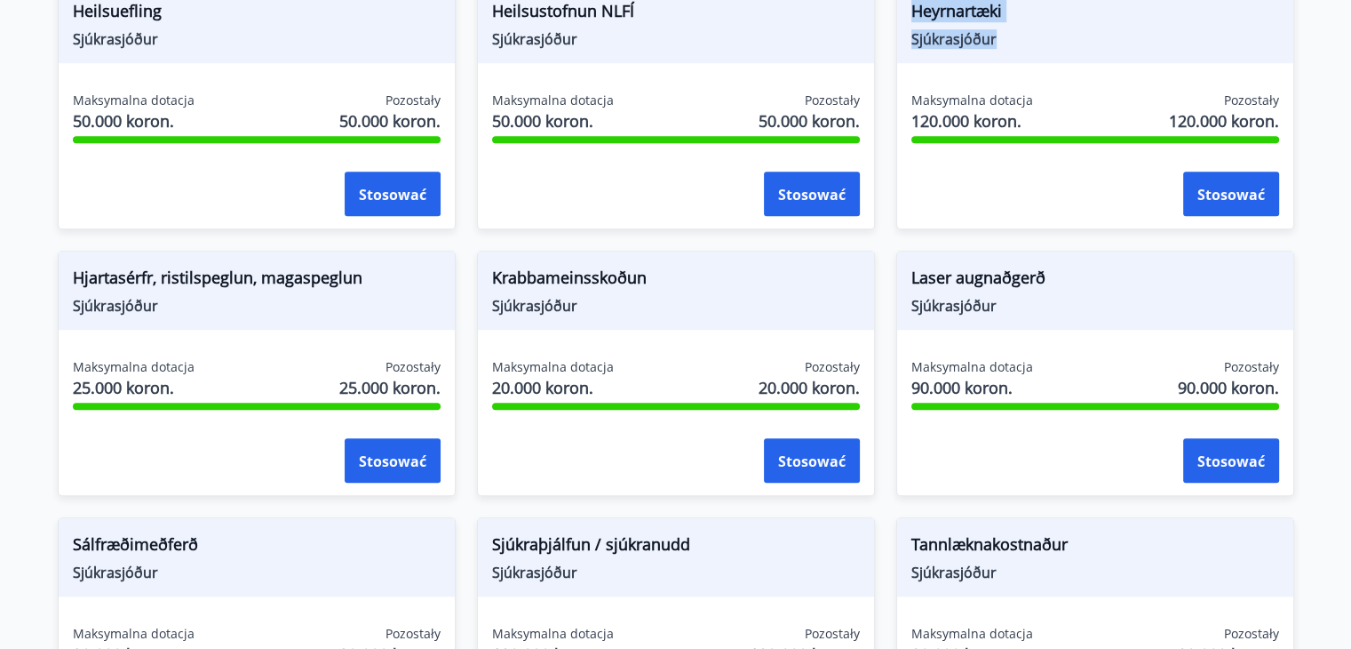
scroll to position [1184, 0]
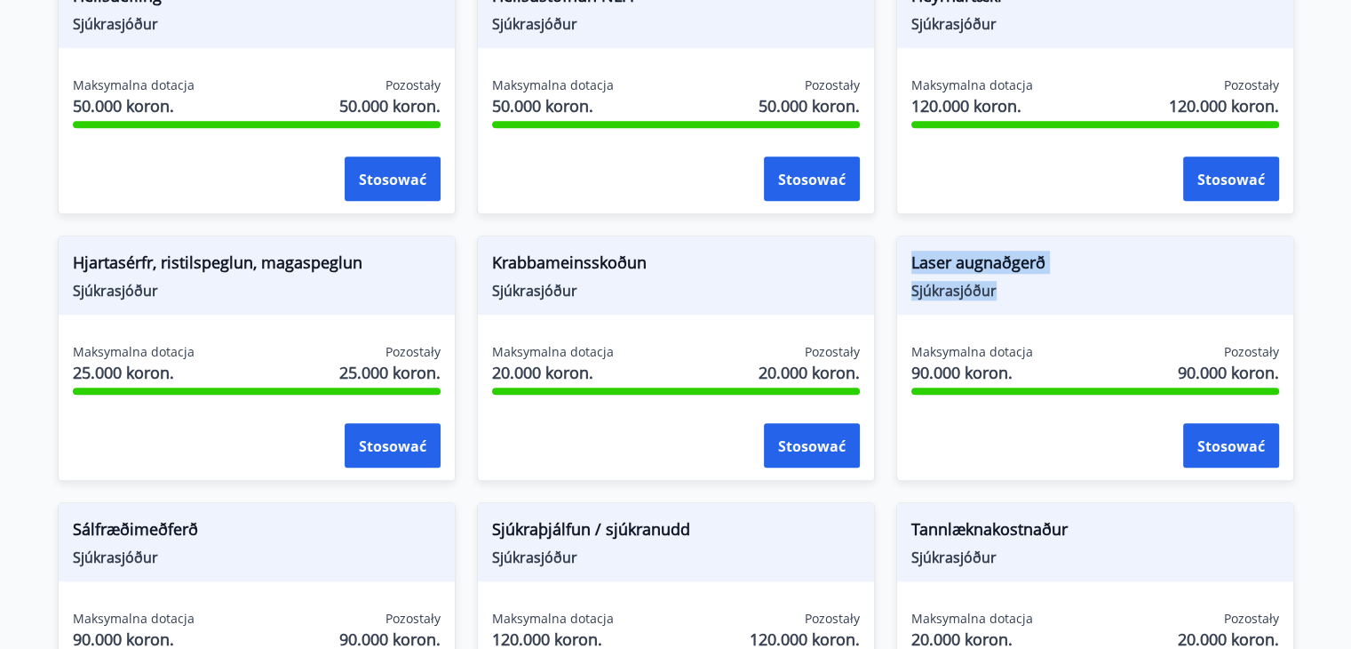
drag, startPoint x: 863, startPoint y: 263, endPoint x: 928, endPoint y: 275, distance: 65.9
click at [906, 266] on div "Laser augnaðgerð Sjúkrasjóður" at bounding box center [1095, 275] width 396 height 78
click at [1013, 281] on span "Sjúkrasjóður" at bounding box center [1096, 291] width 368 height 20
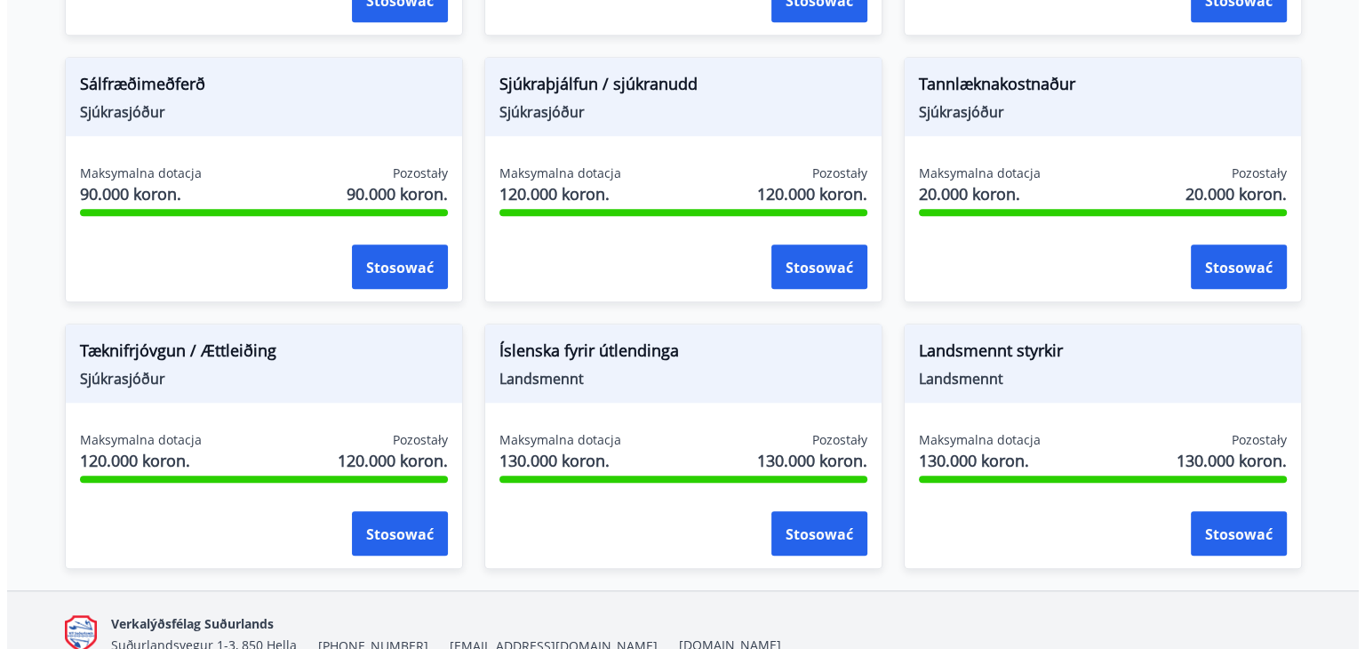
scroll to position [1628, 0]
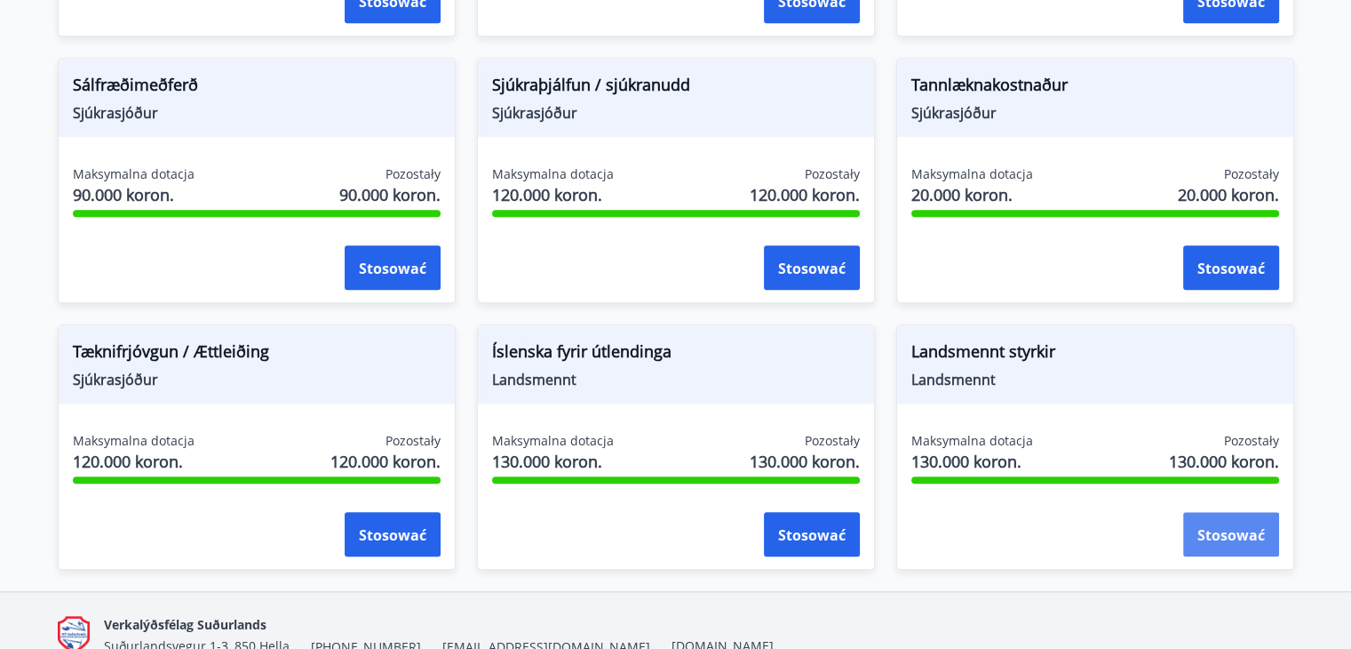
click at [1206, 523] on font "Stosować" at bounding box center [1232, 533] width 68 height 21
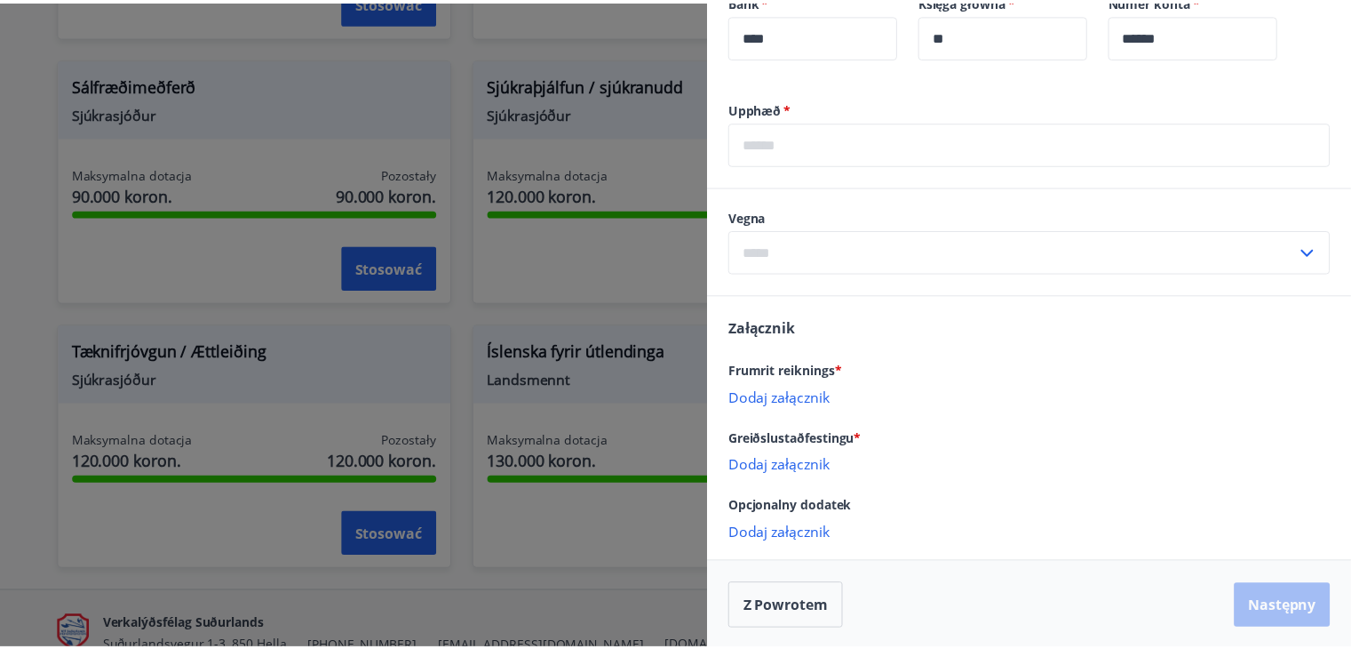
scroll to position [498, 0]
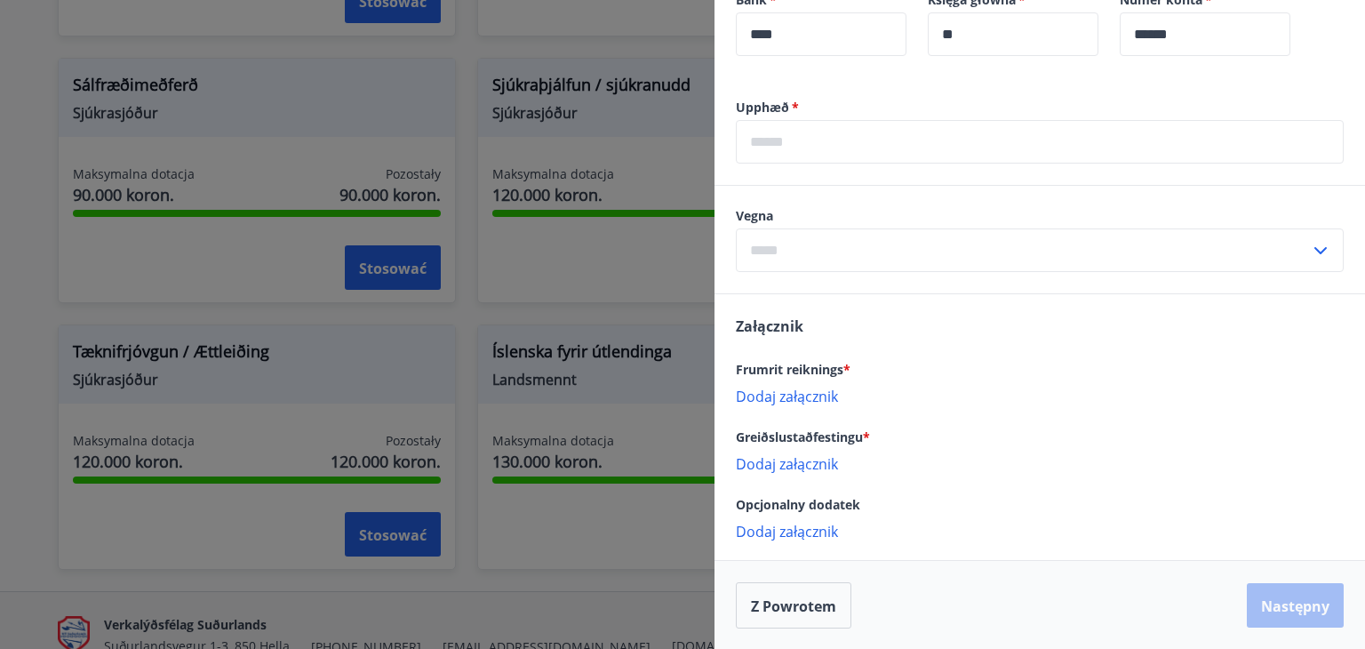
click at [0, 356] on div at bounding box center [682, 324] width 1365 height 649
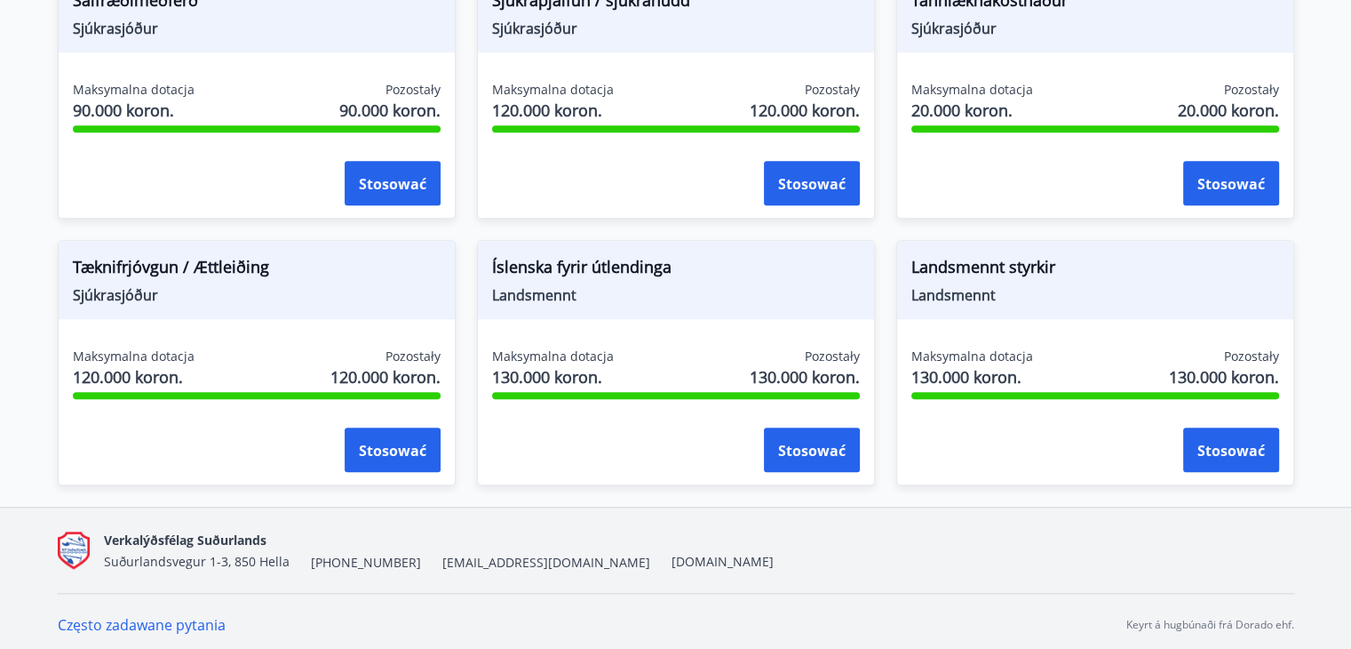
scroll to position [1717, 0]
